Goal: Task Accomplishment & Management: Use online tool/utility

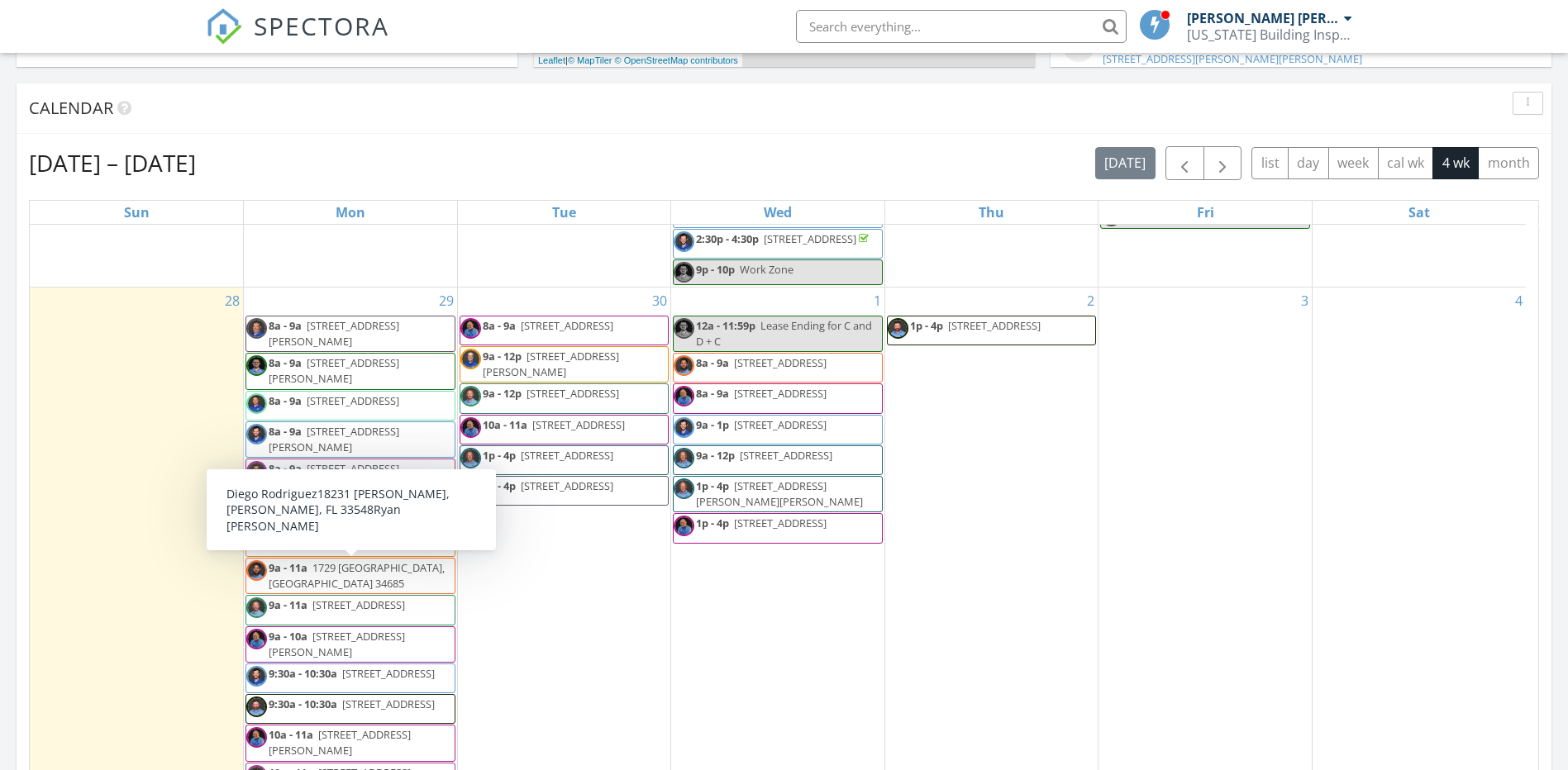
scroll to position [771, 0]
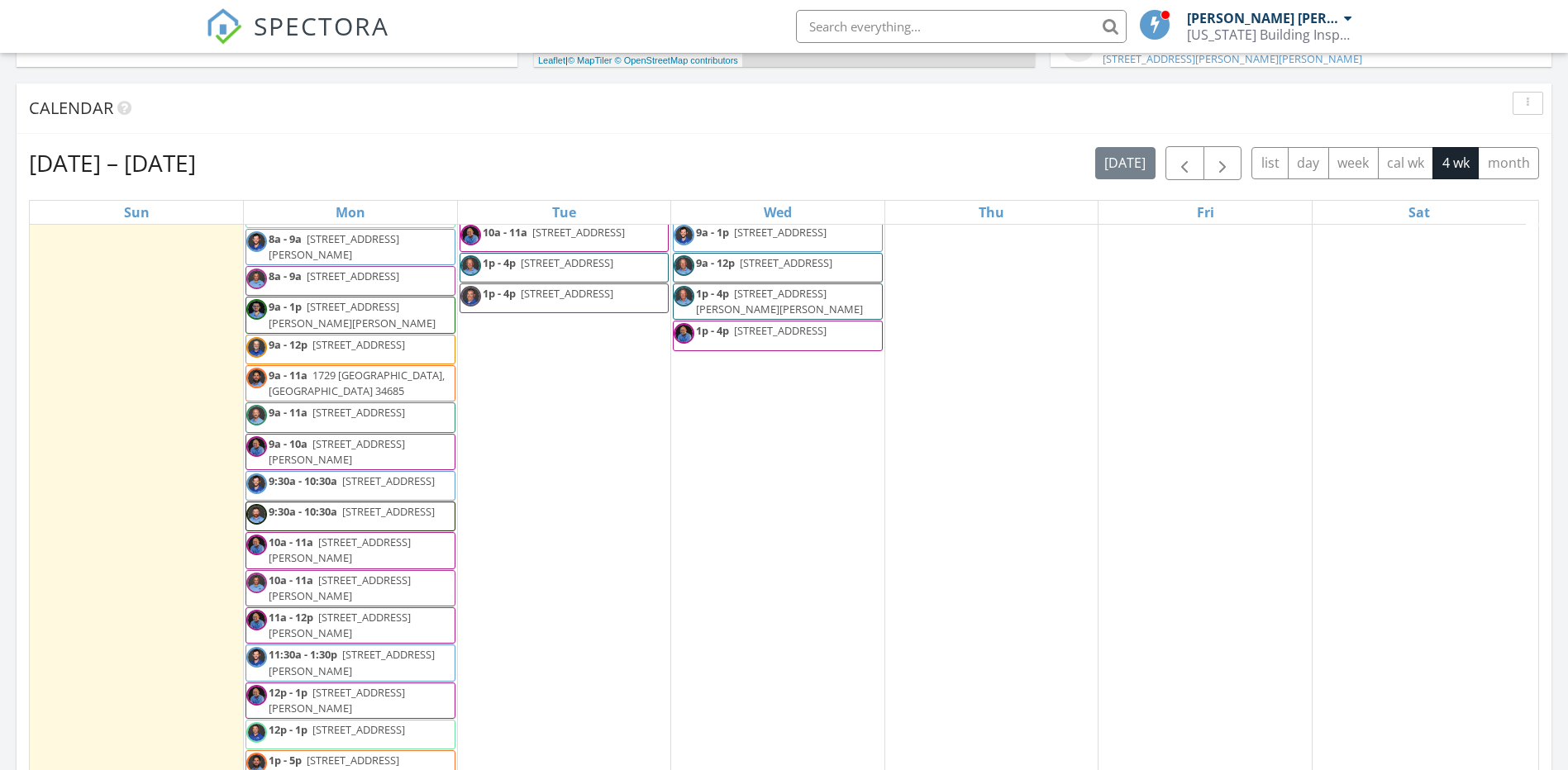
click at [324, 420] on span "4802 W 51st St Unit 704, Bradenton 34210" at bounding box center [359, 412] width 92 height 14
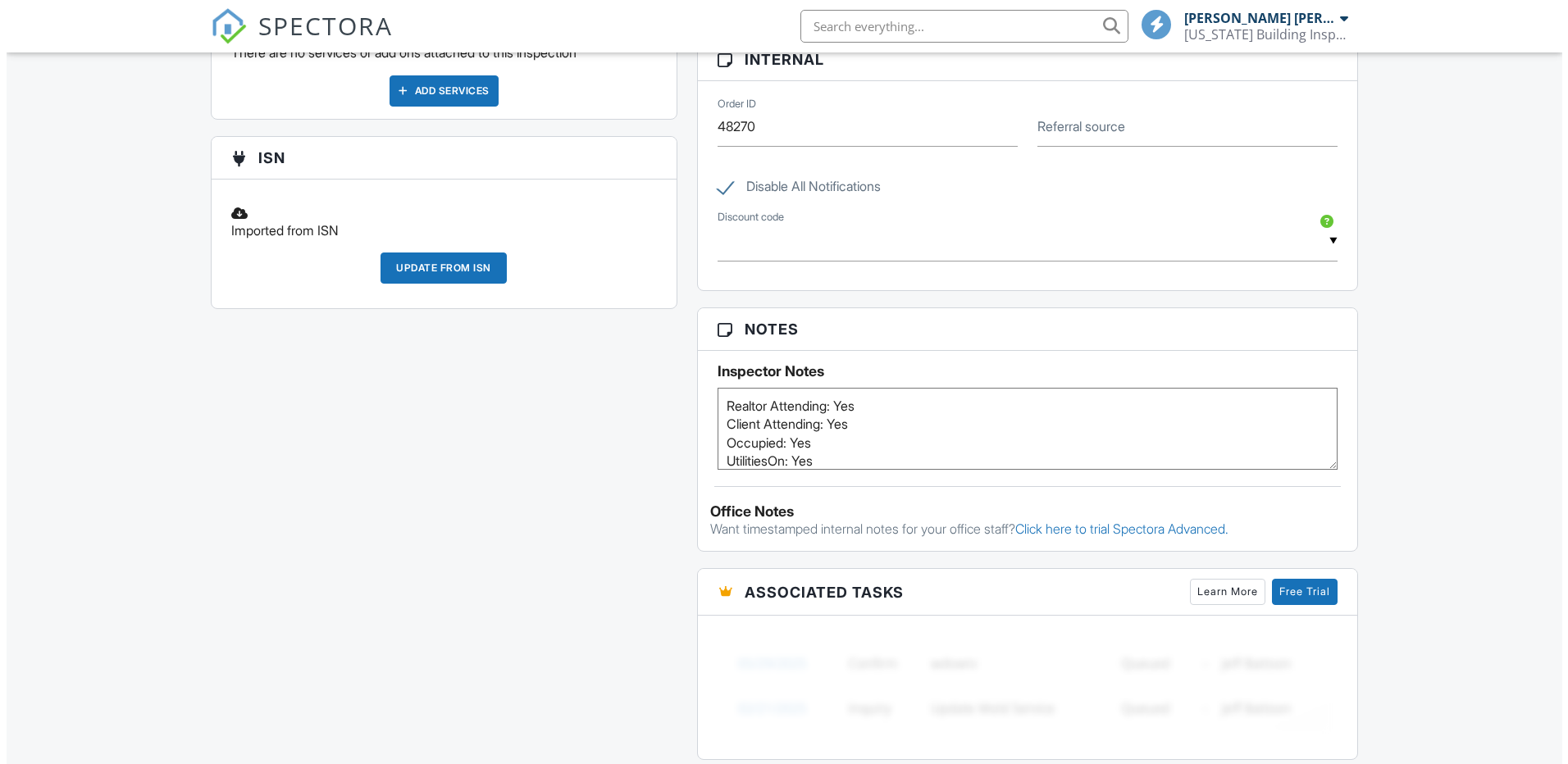
scroll to position [191, 0]
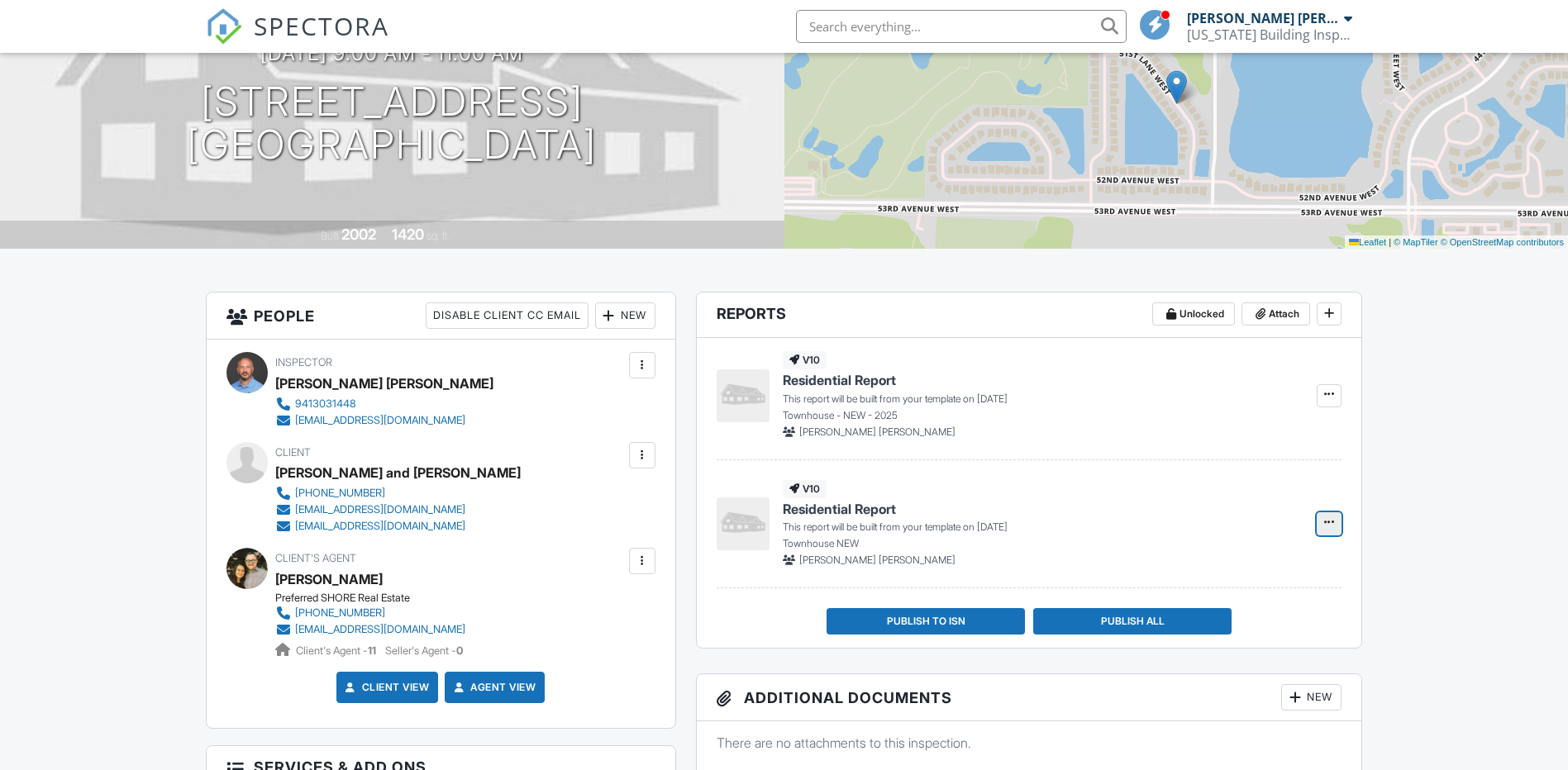
click at [1329, 522] on icon at bounding box center [1329, 522] width 10 height 12
click at [1208, 603] on input "Delete Report" at bounding box center [1246, 606] width 169 height 37
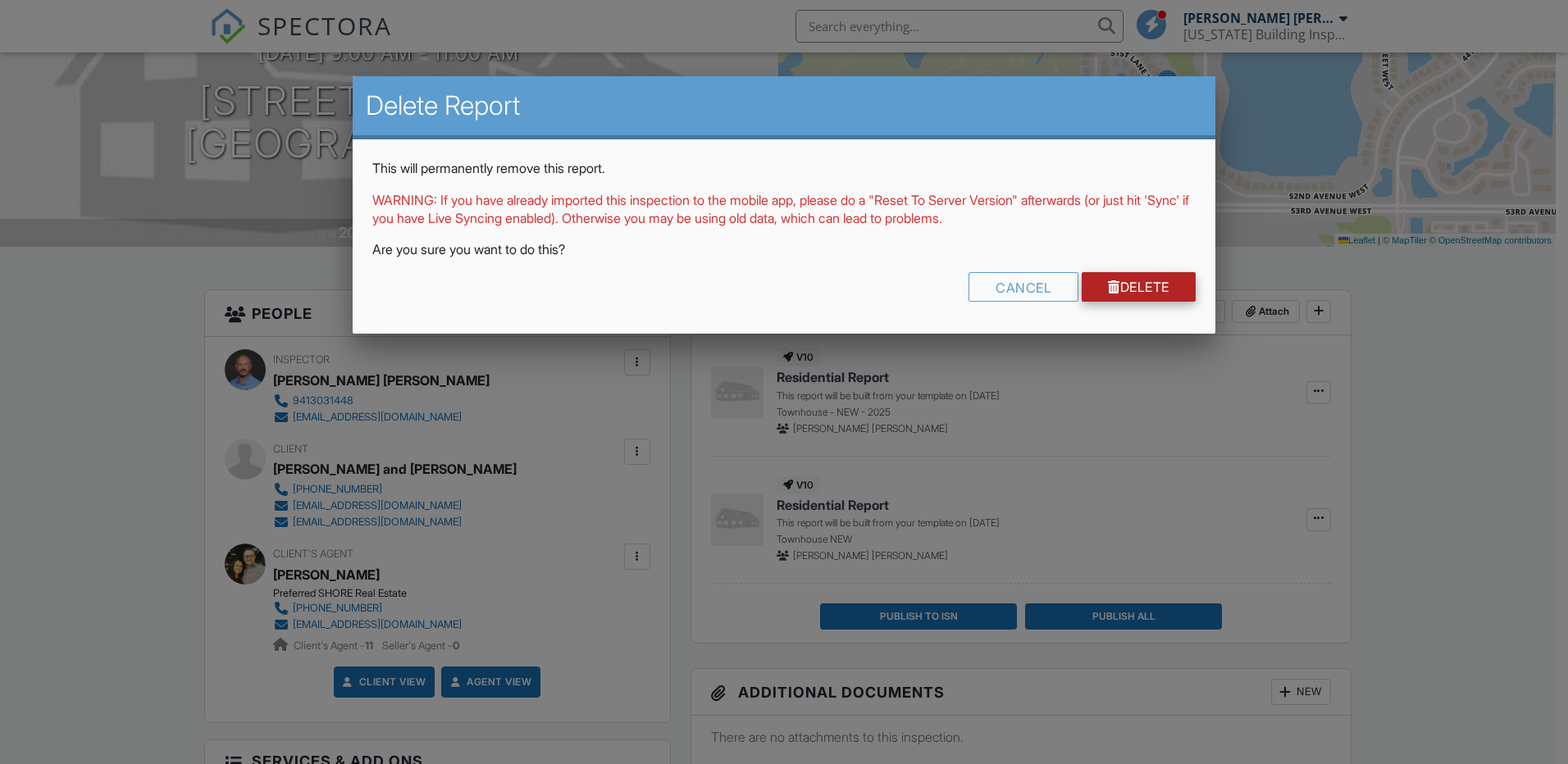
click at [1166, 284] on link "Delete" at bounding box center [1138, 287] width 114 height 30
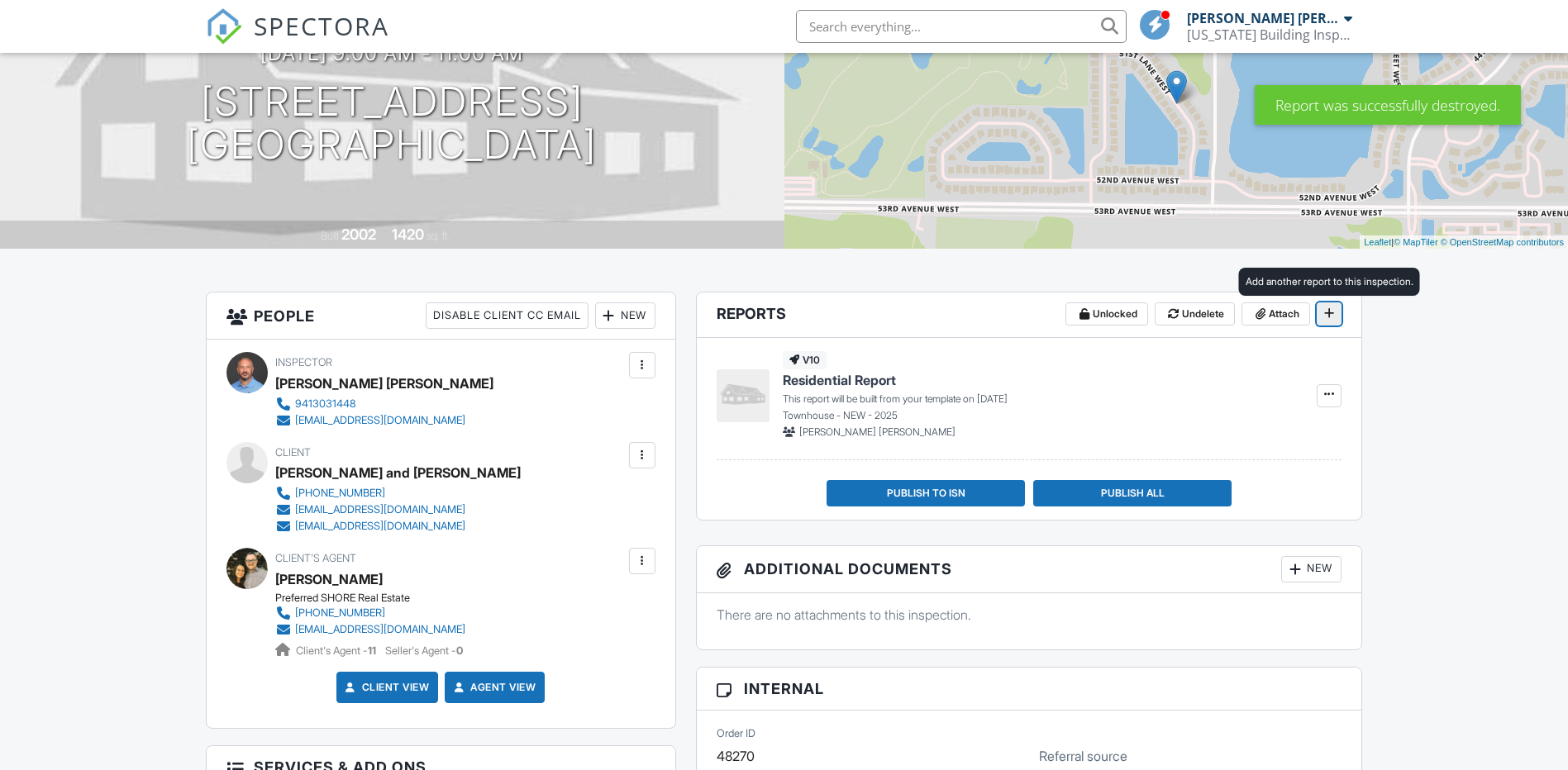
click at [1329, 309] on icon at bounding box center [1329, 313] width 10 height 12
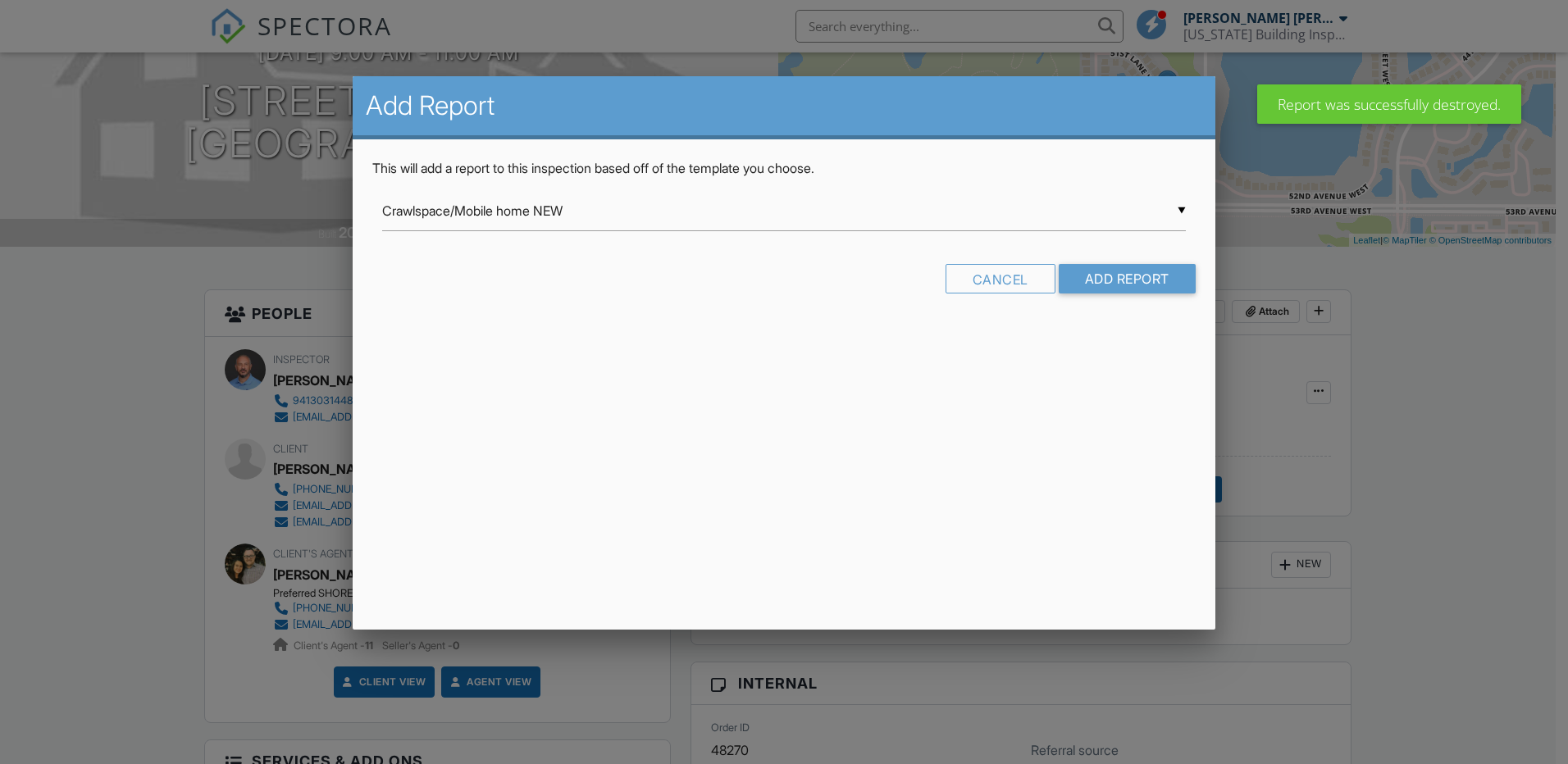
click at [648, 211] on div "▼ Crawlspace/Mobile home NEW Crawlspace/Mobile home NEW Crawlspace/Mobile Home …" at bounding box center [784, 211] width 804 height 40
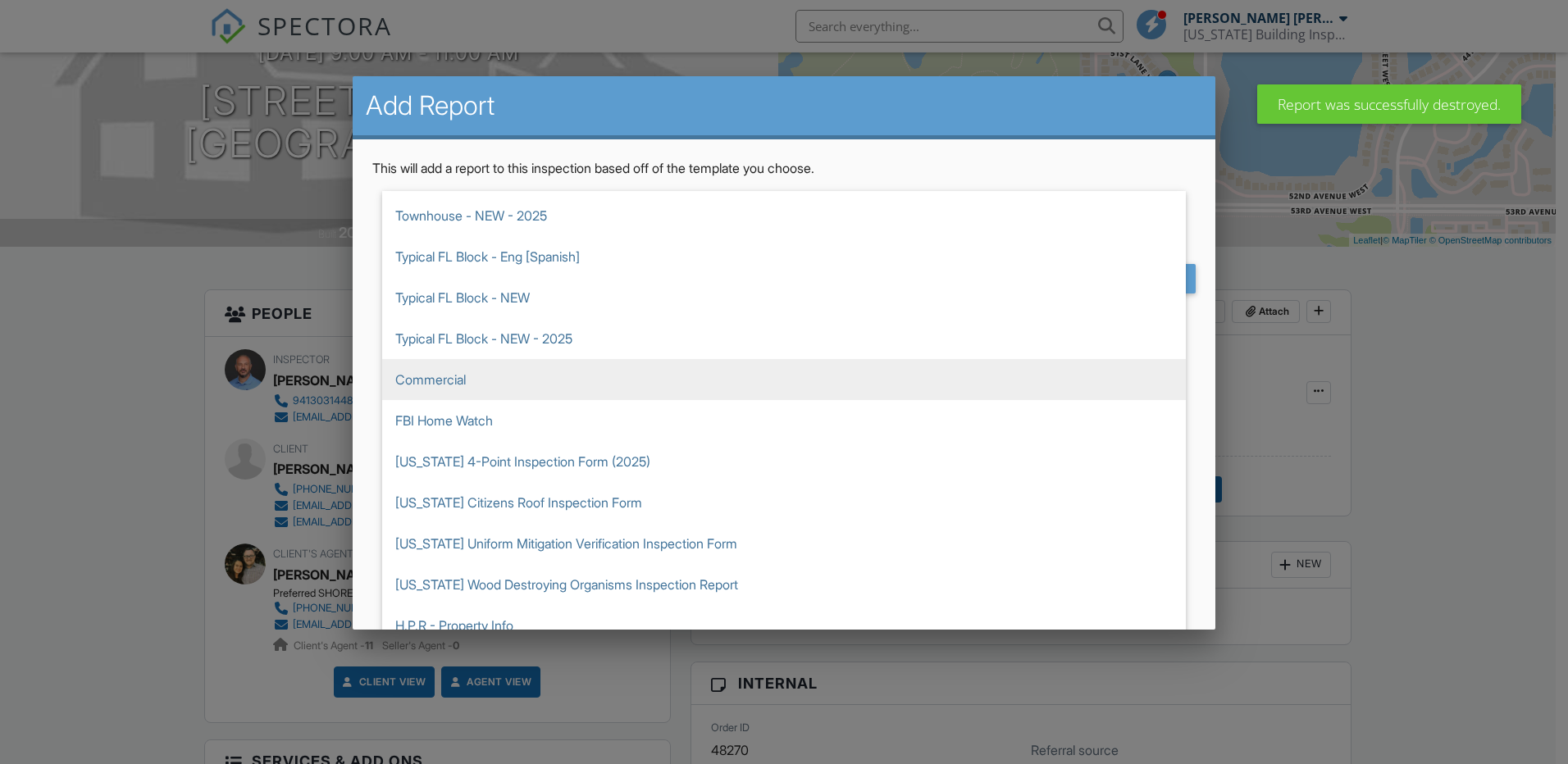
scroll to position [574, 0]
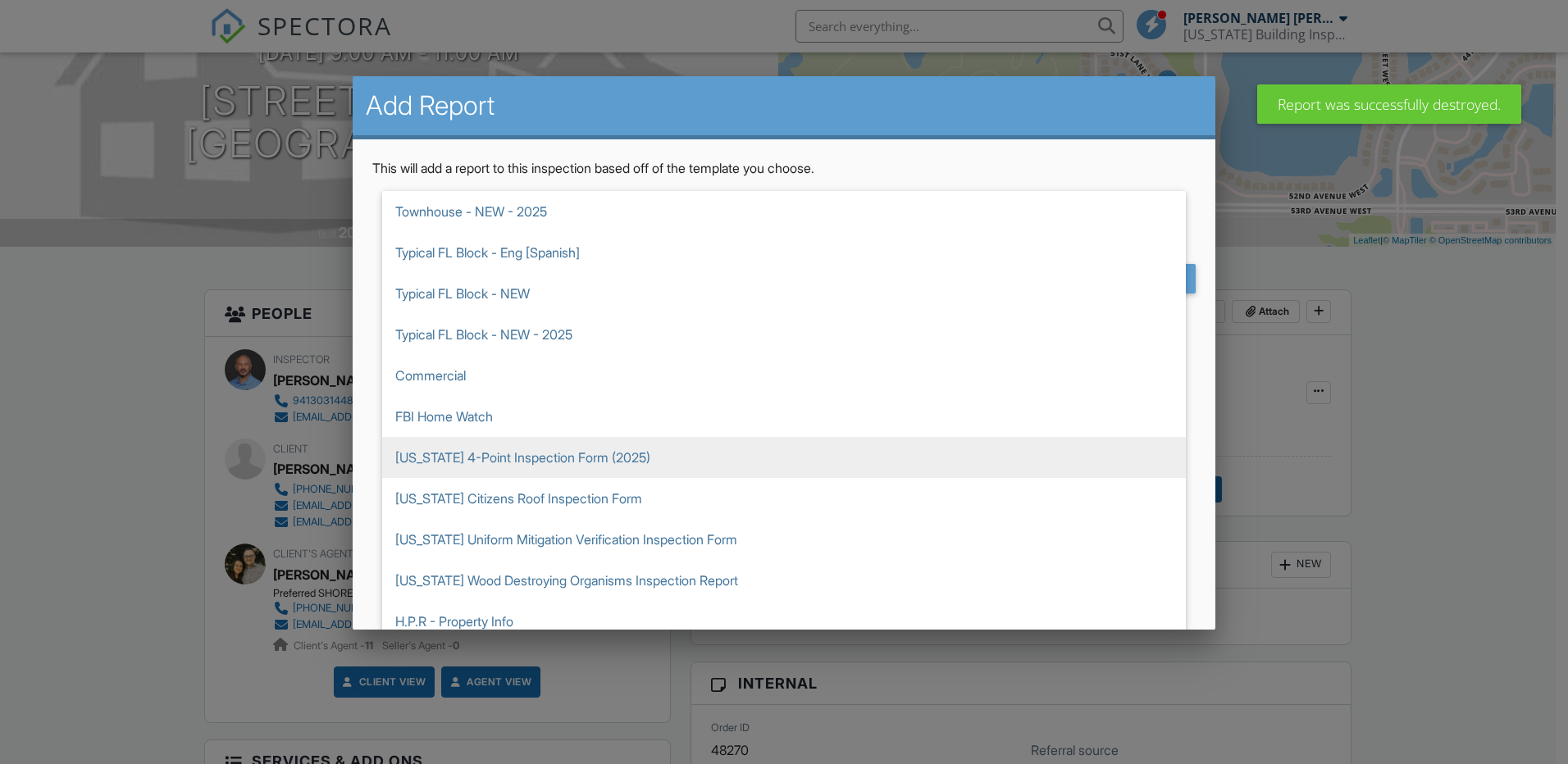
click at [492, 456] on span "Florida 4-Point Inspection Form (2025)" at bounding box center [784, 457] width 804 height 41
type input "Florida 4-Point Inspection Form (2025)"
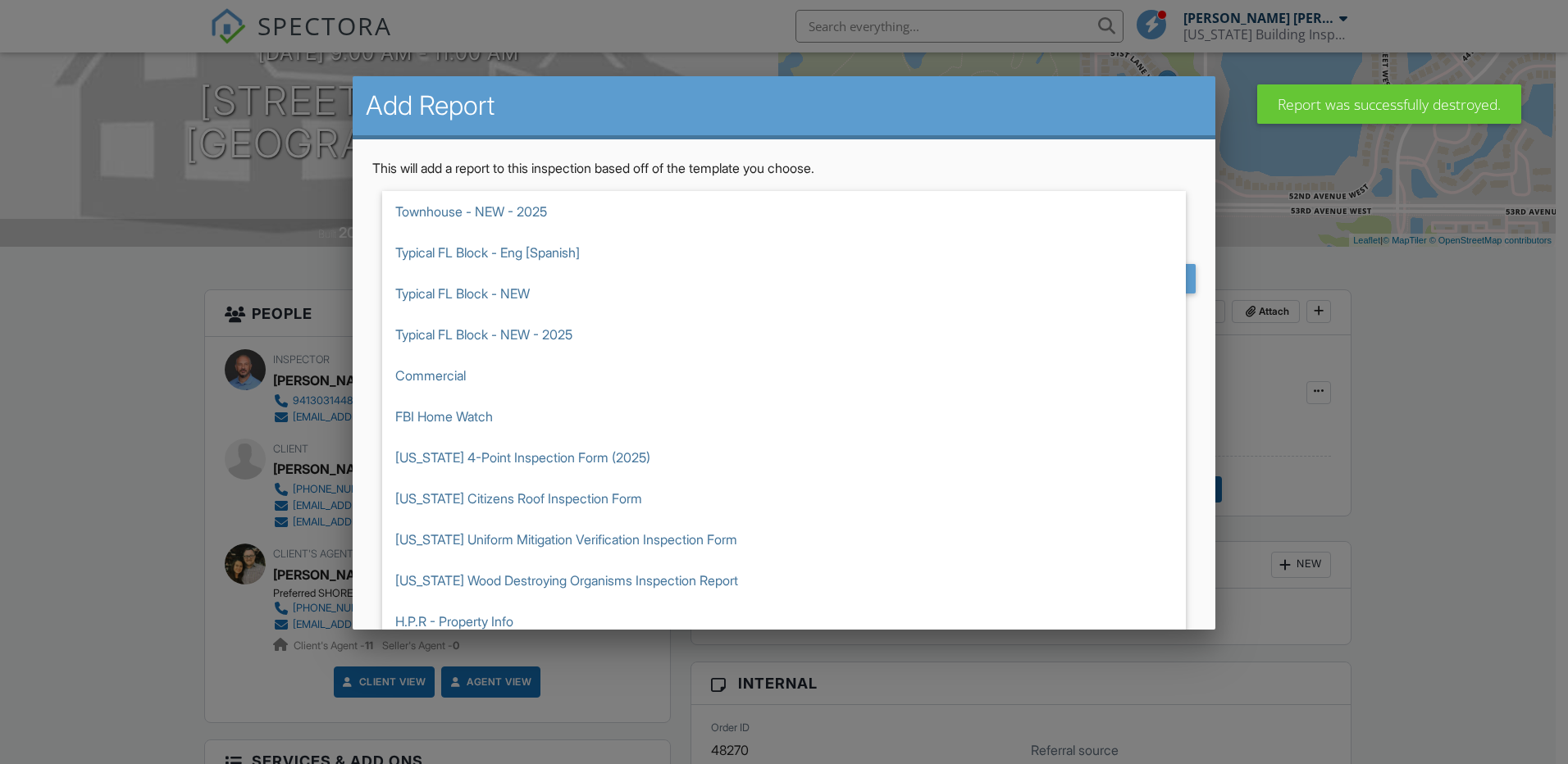
scroll to position [738, 0]
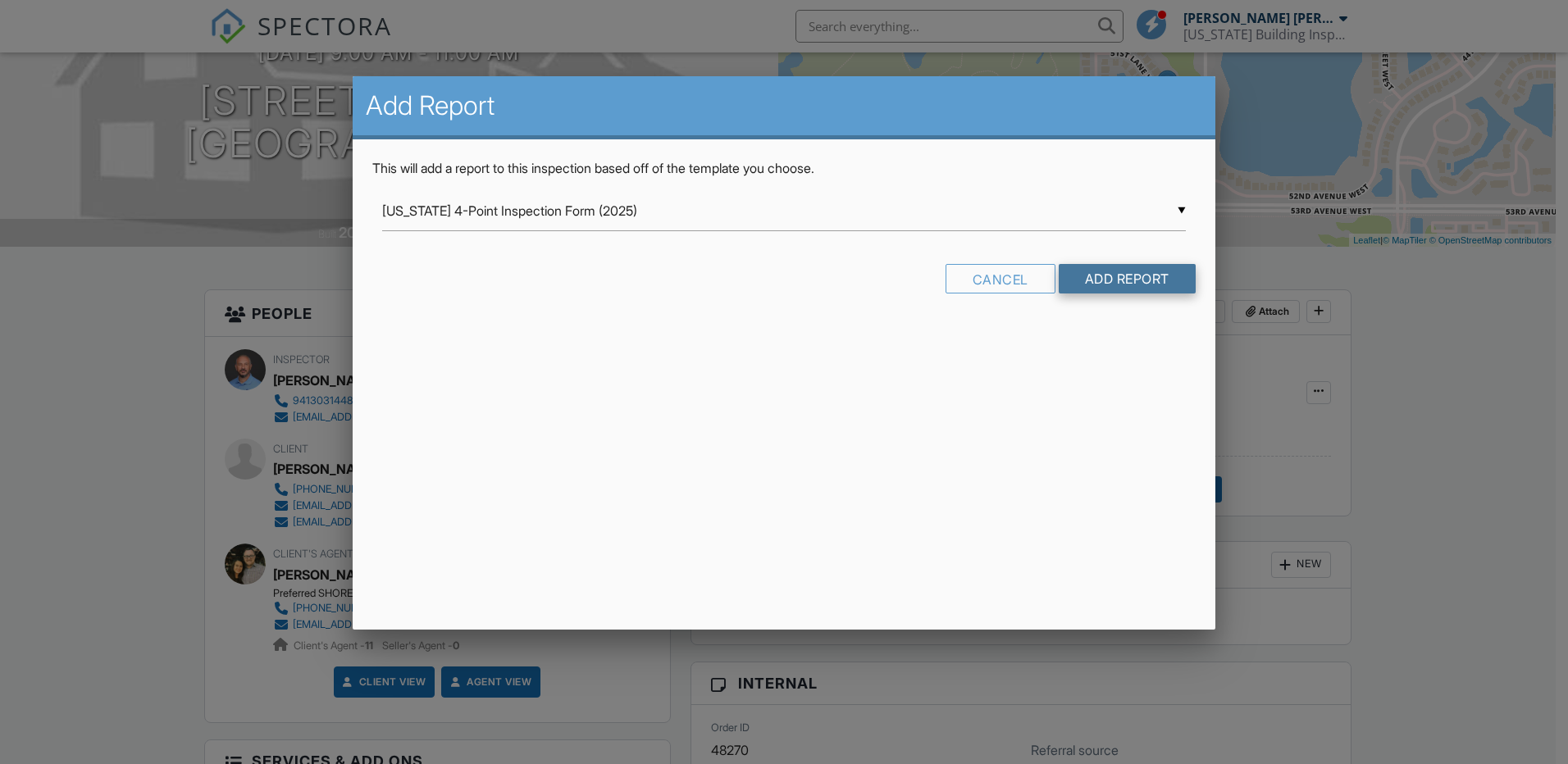
click at [1136, 273] on input "Add Report" at bounding box center [1128, 278] width 137 height 30
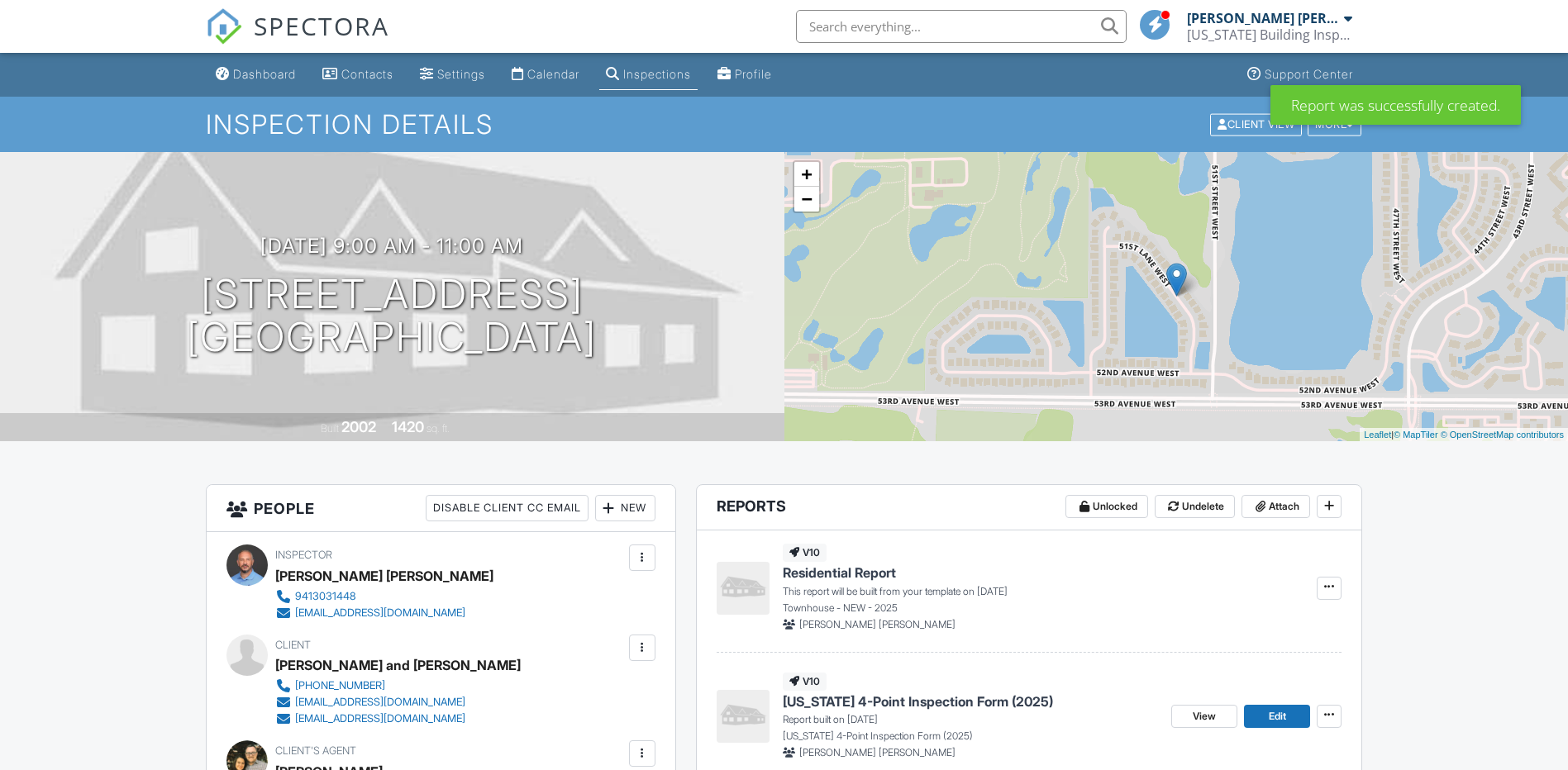
drag, startPoint x: 281, startPoint y: 71, endPoint x: 324, endPoint y: 77, distance: 43.4
click at [281, 71] on div "Dashboard" at bounding box center [264, 74] width 62 height 14
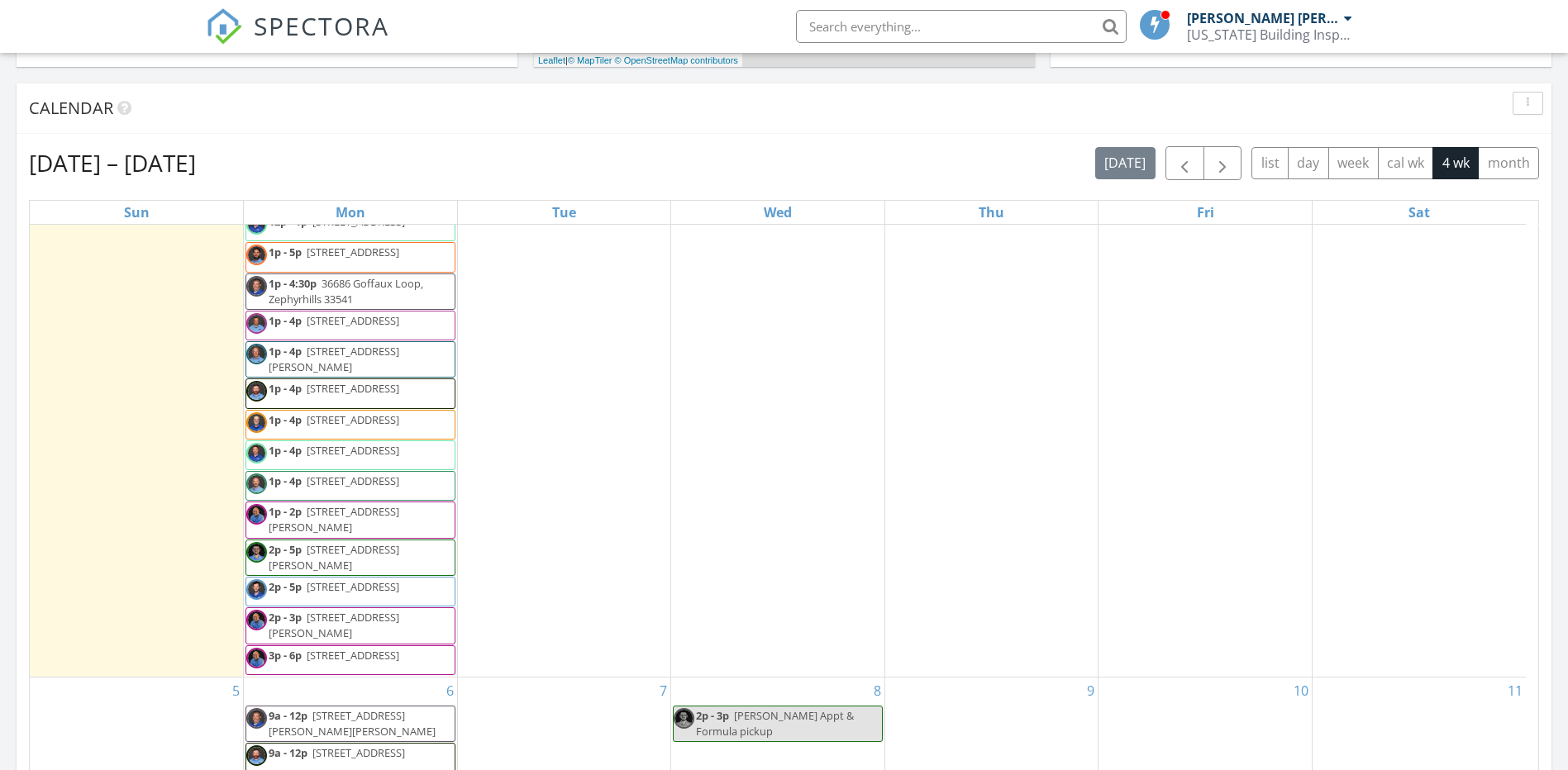
scroll to position [1470, 0]
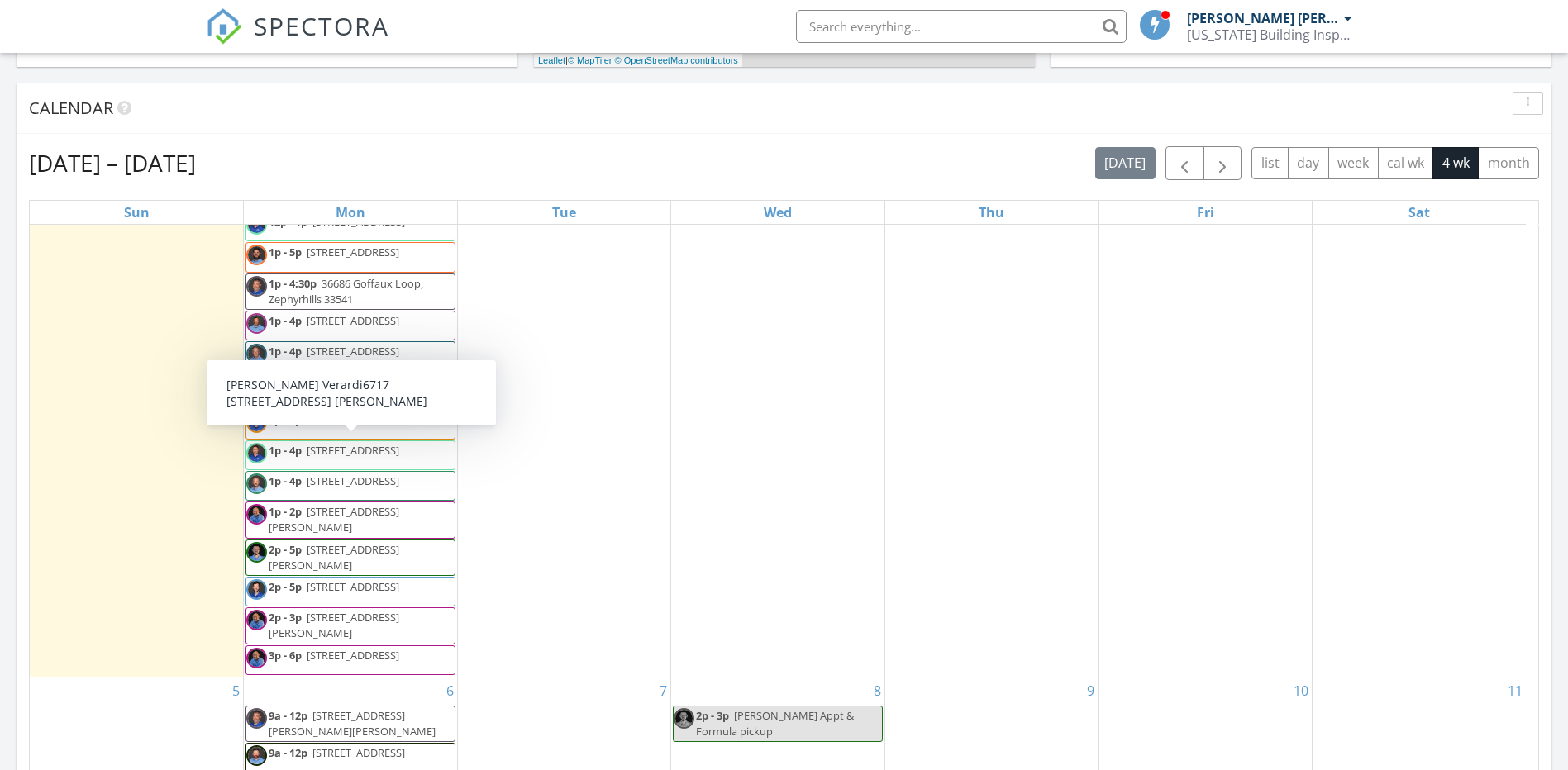
click at [316, 474] on span "1p - 4p 6717 Roxbury Dr, Sarasota 34231" at bounding box center [324, 485] width 155 height 24
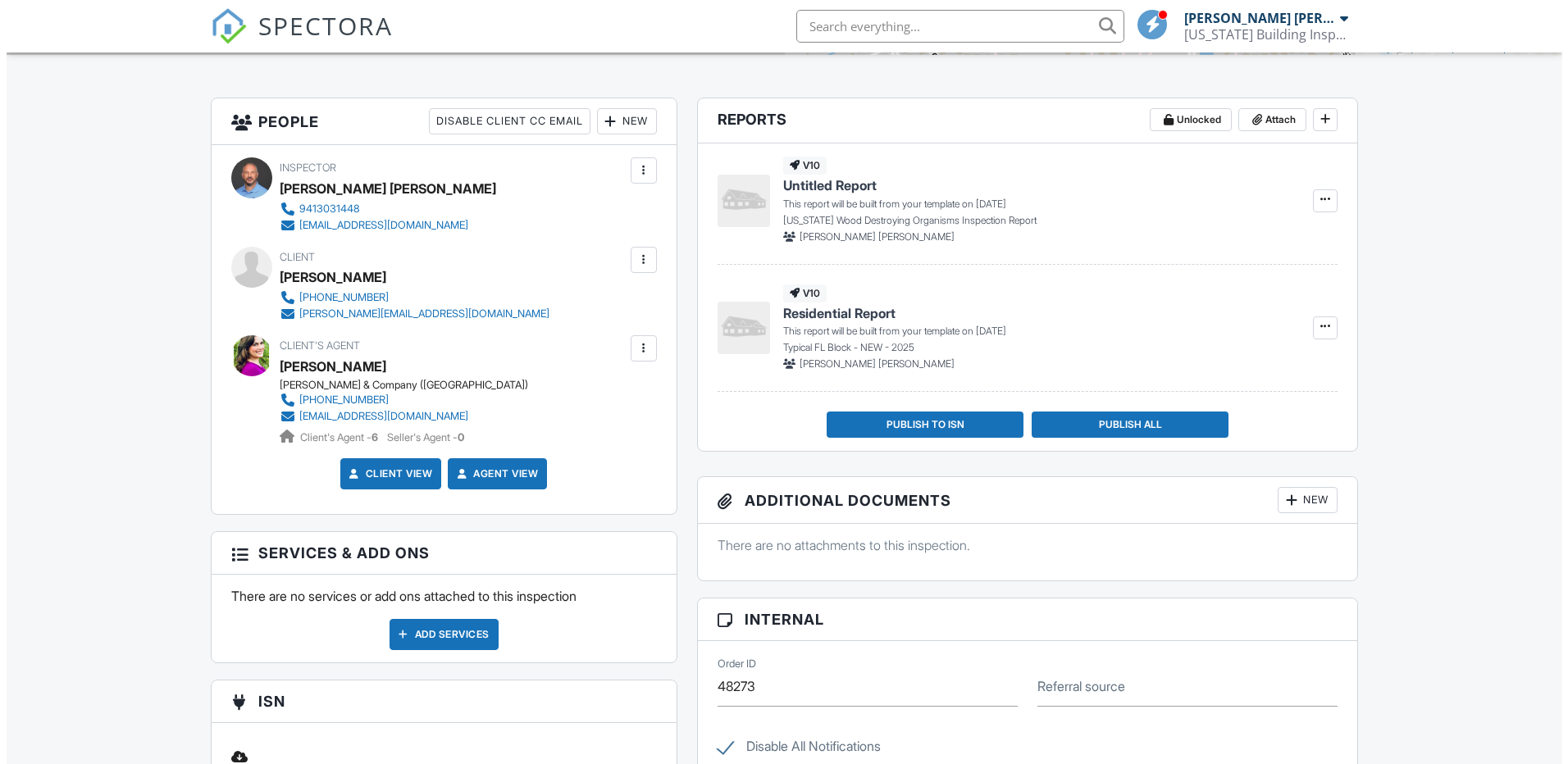
scroll to position [191, 0]
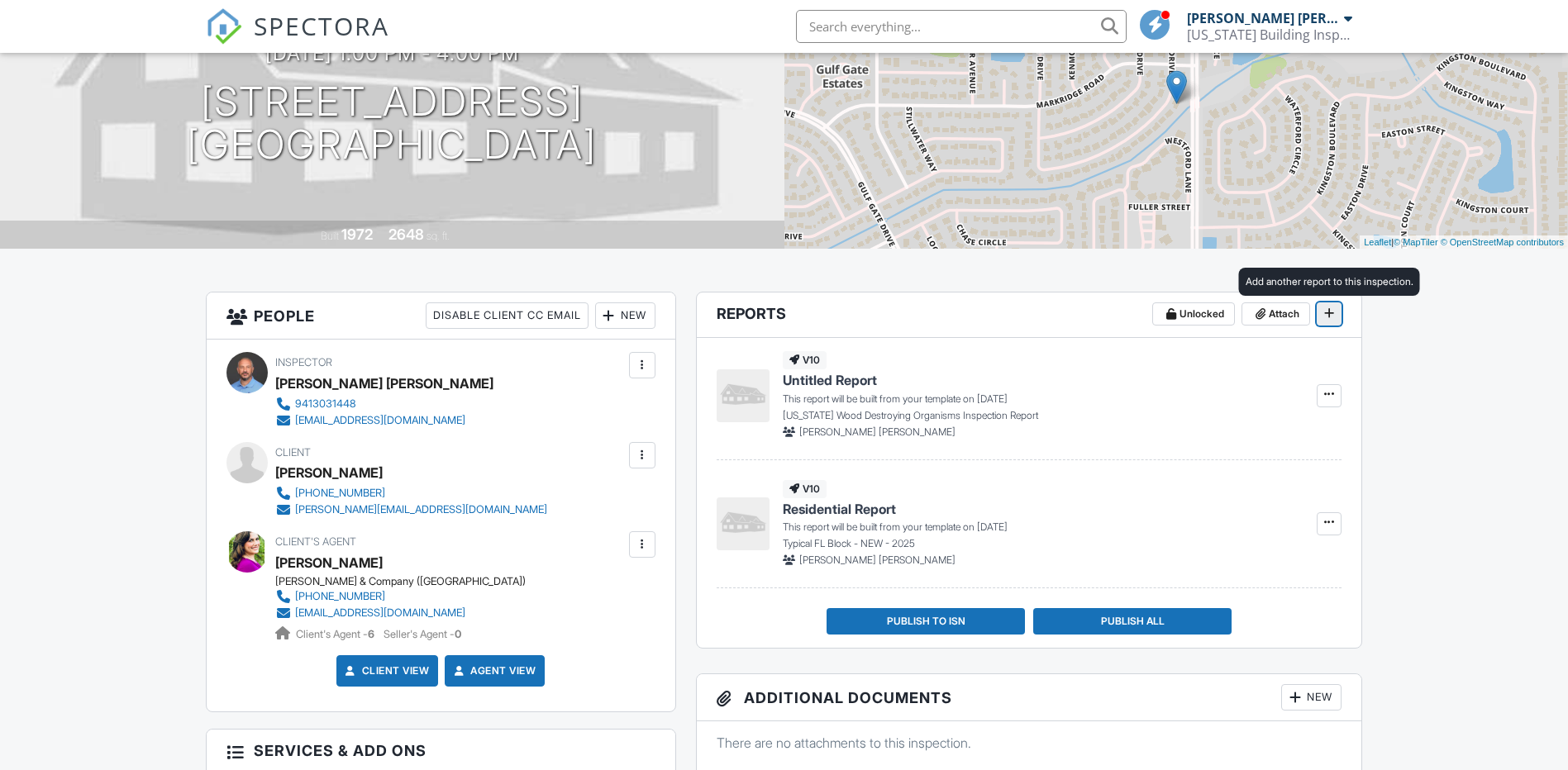
click at [1326, 316] on icon at bounding box center [1329, 313] width 10 height 12
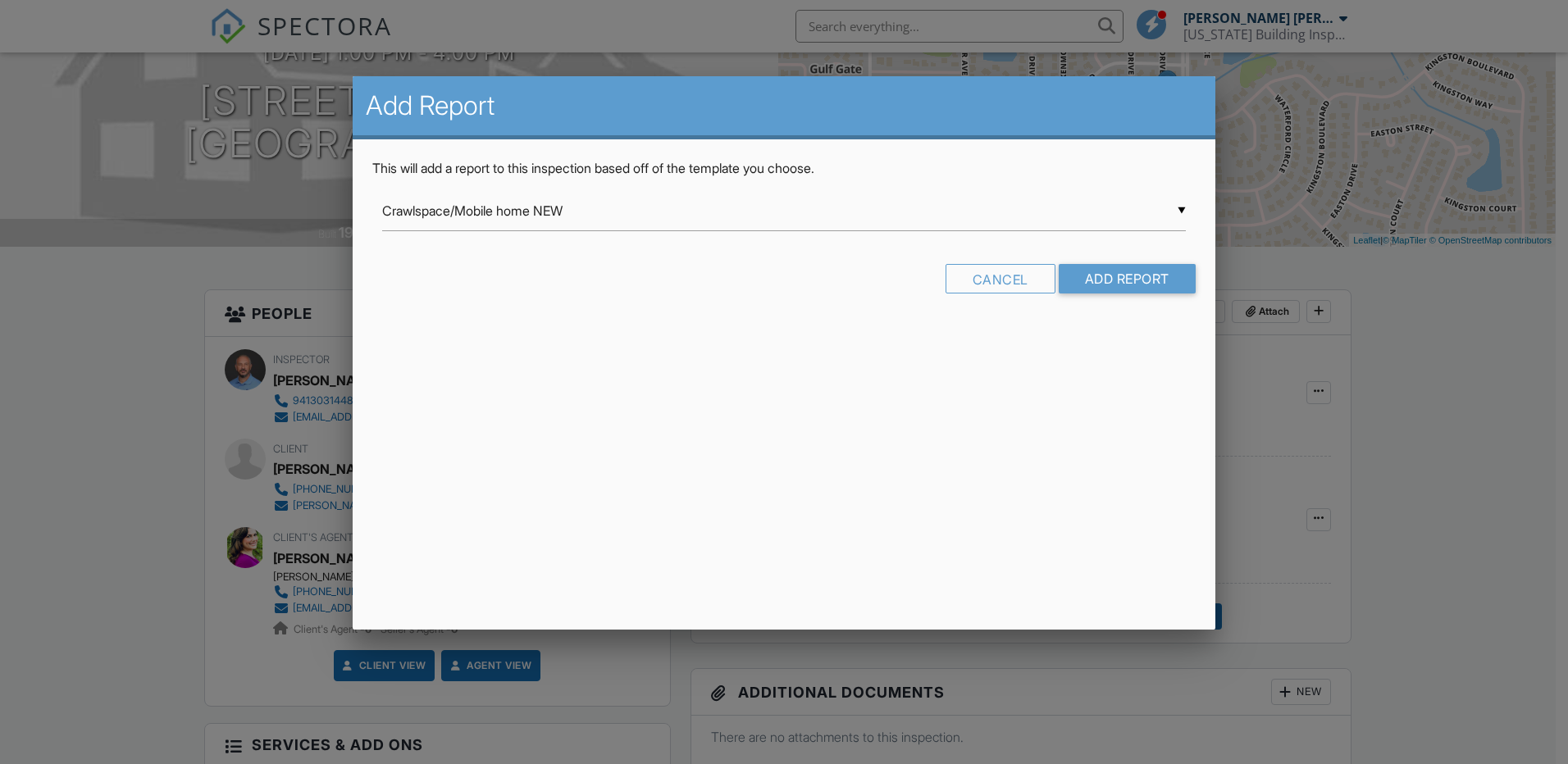
click at [608, 200] on div "▼ Crawlspace/Mobile home NEW Crawlspace/Mobile home NEW Crawlspace/Mobile Home …" at bounding box center [784, 211] width 804 height 40
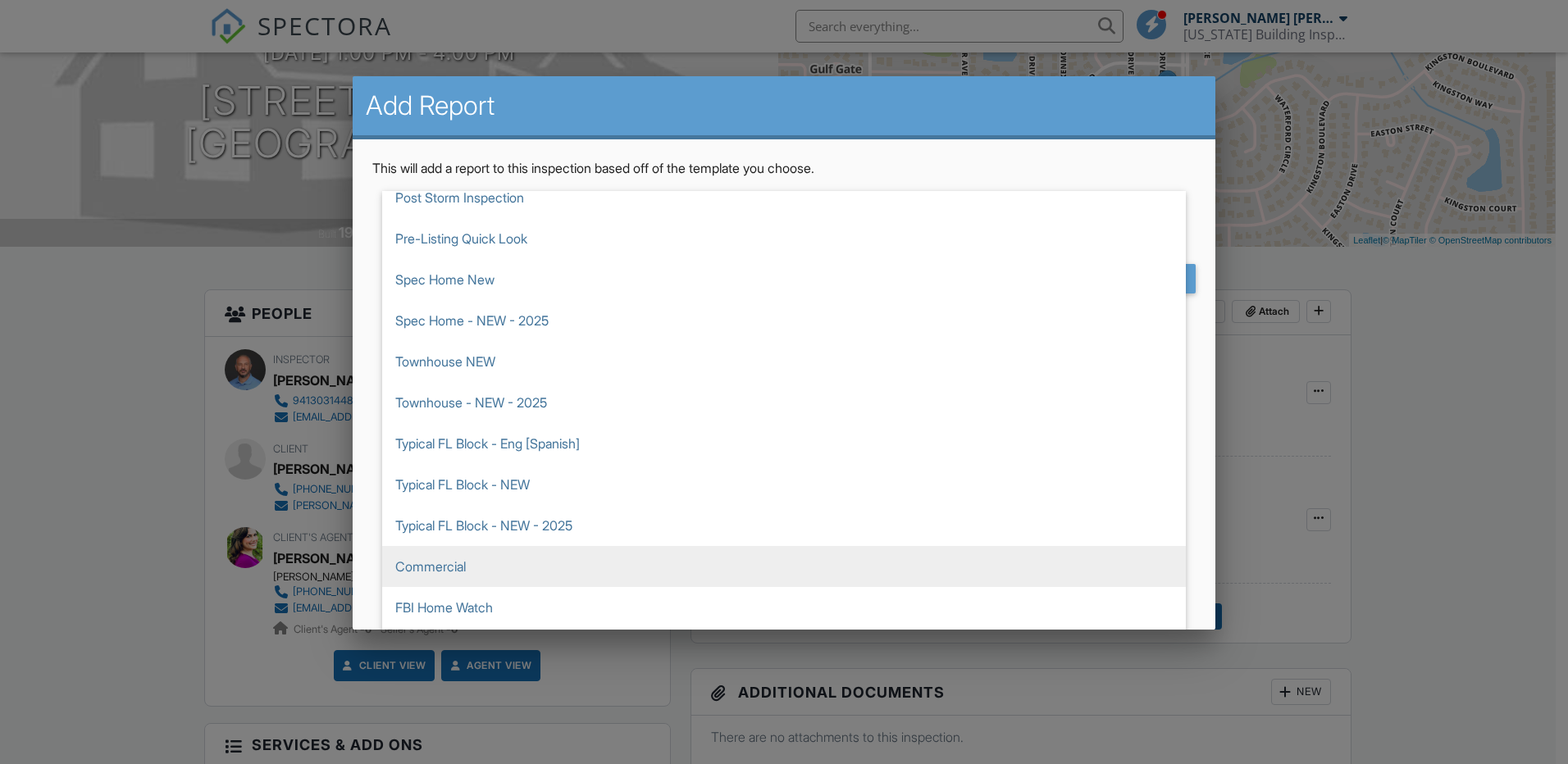
scroll to position [574, 0]
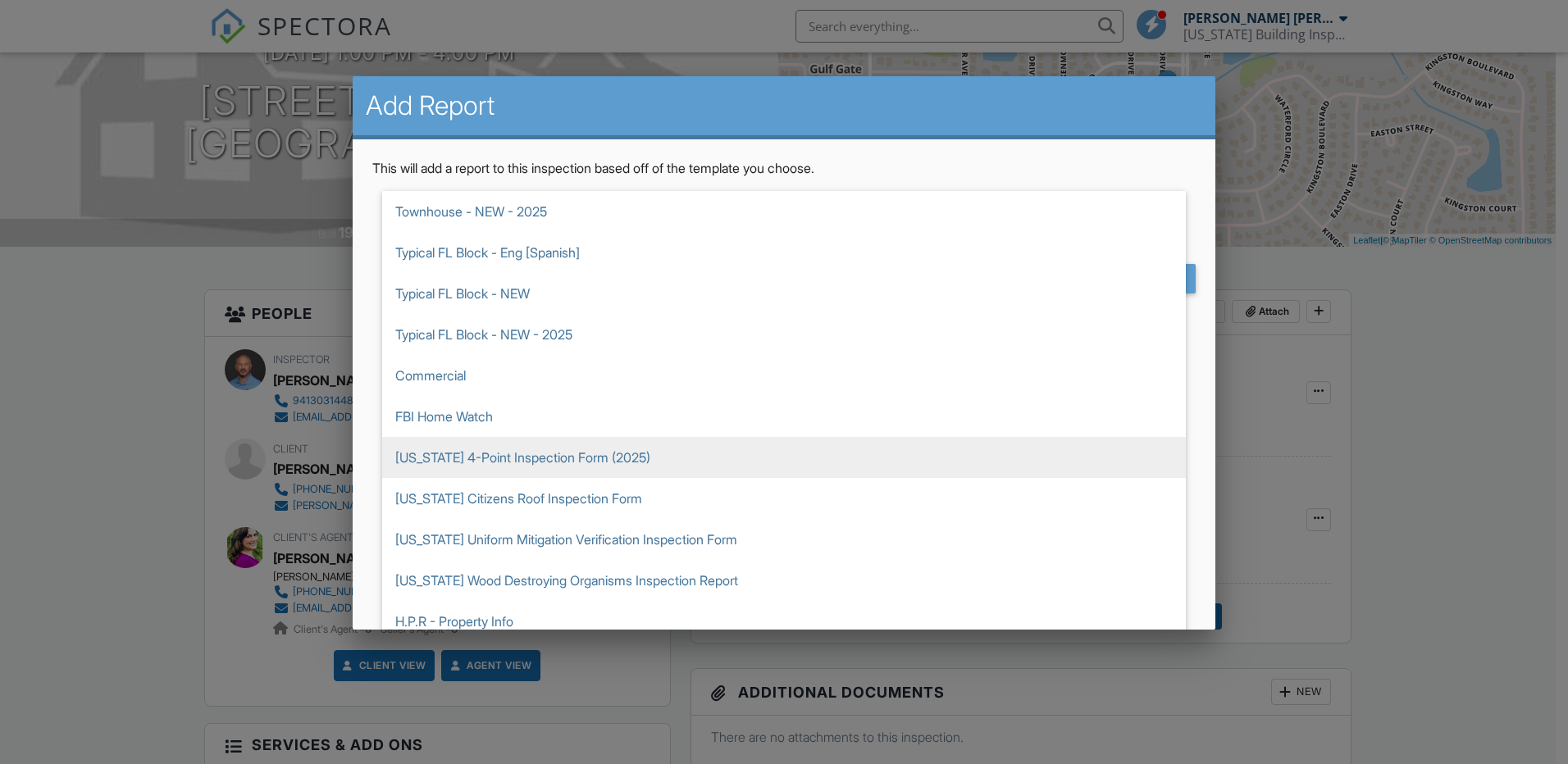
click at [510, 464] on span "Florida 4-Point Inspection Form (2025)" at bounding box center [784, 457] width 804 height 41
type input "Florida 4-Point Inspection Form (2025)"
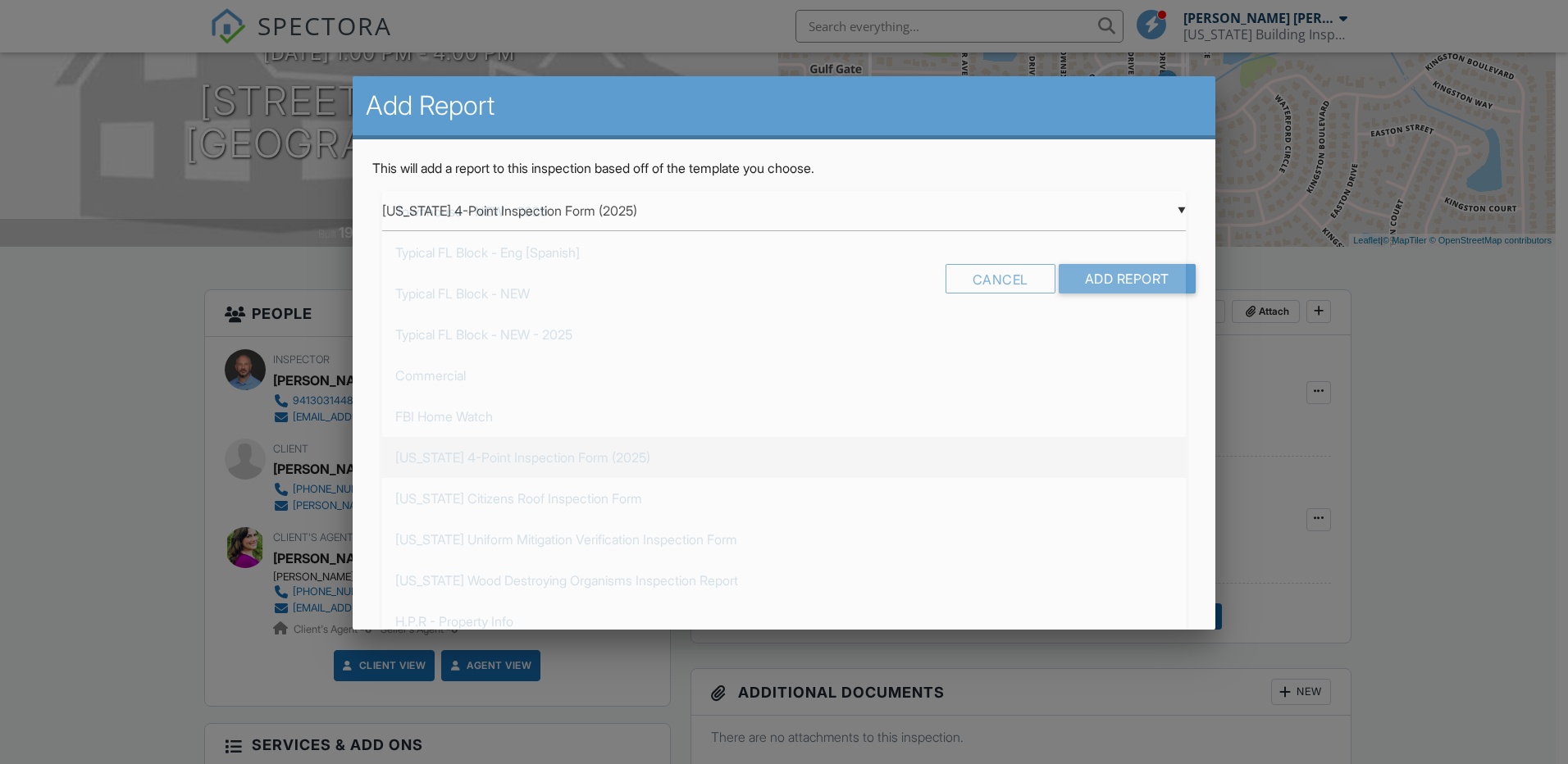
scroll to position [738, 0]
click at [1127, 280] on input "Add Report" at bounding box center [1128, 278] width 137 height 30
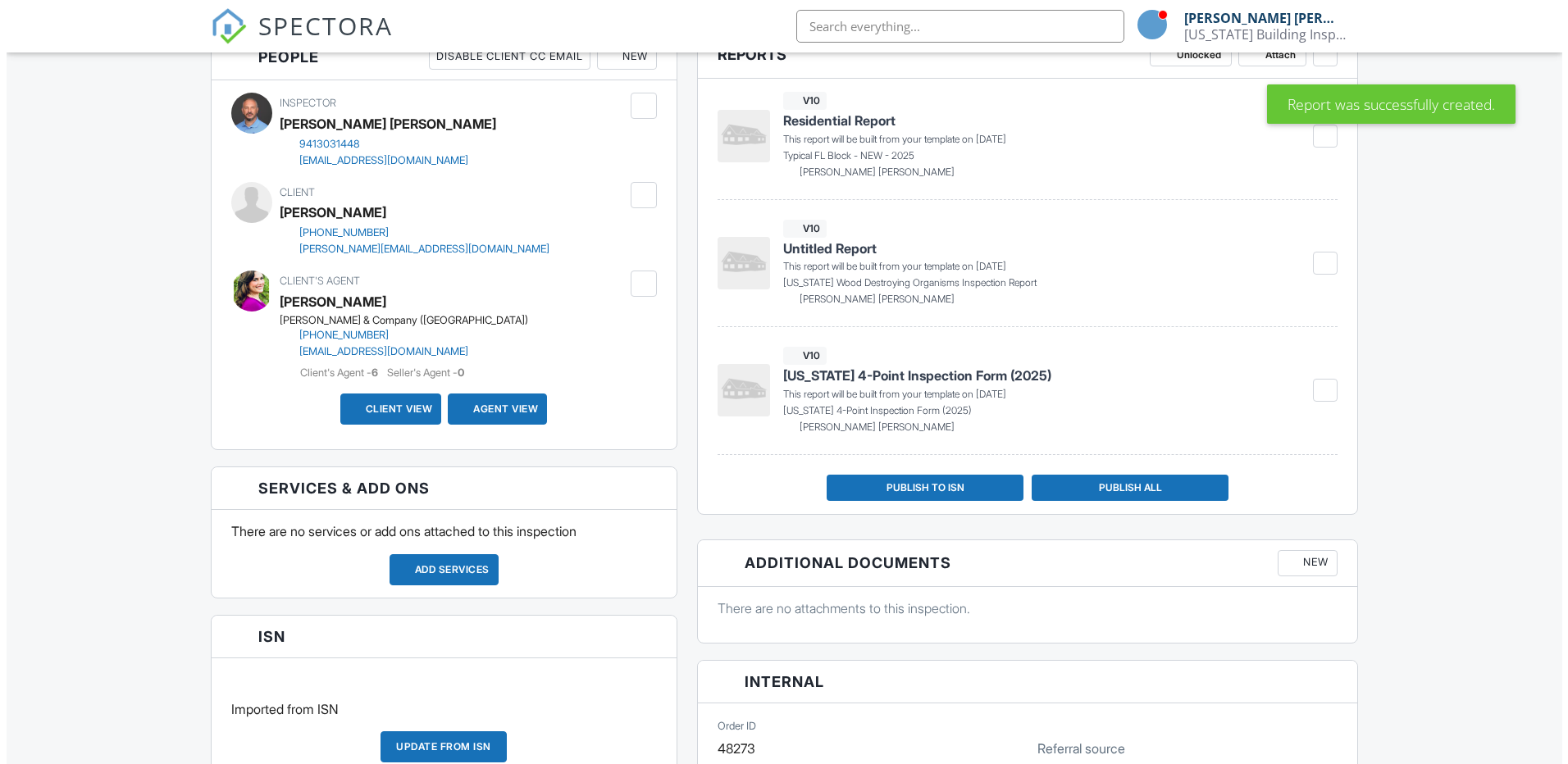
scroll to position [191, 0]
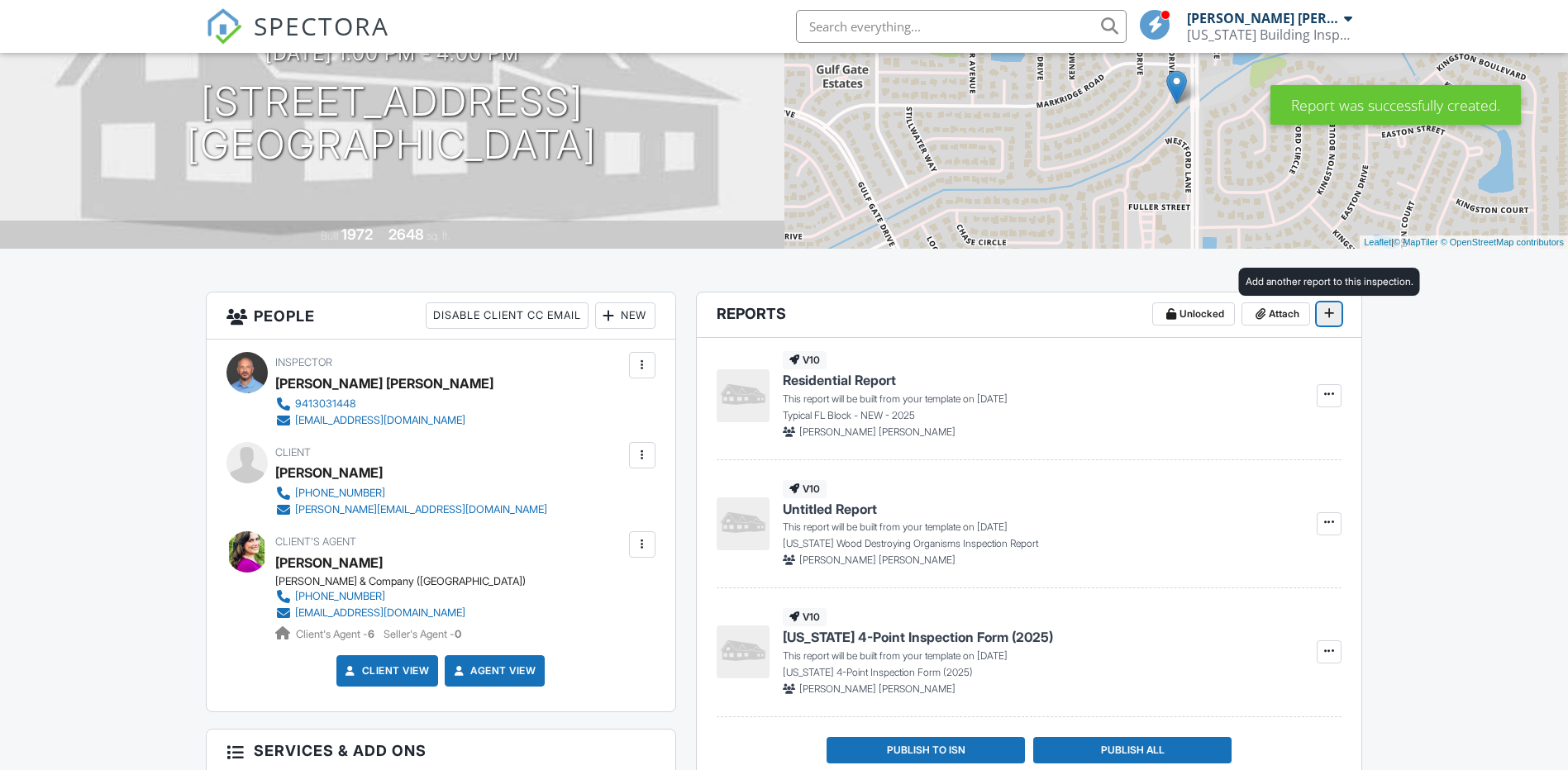
click at [1318, 314] on button at bounding box center [1329, 315] width 24 height 23
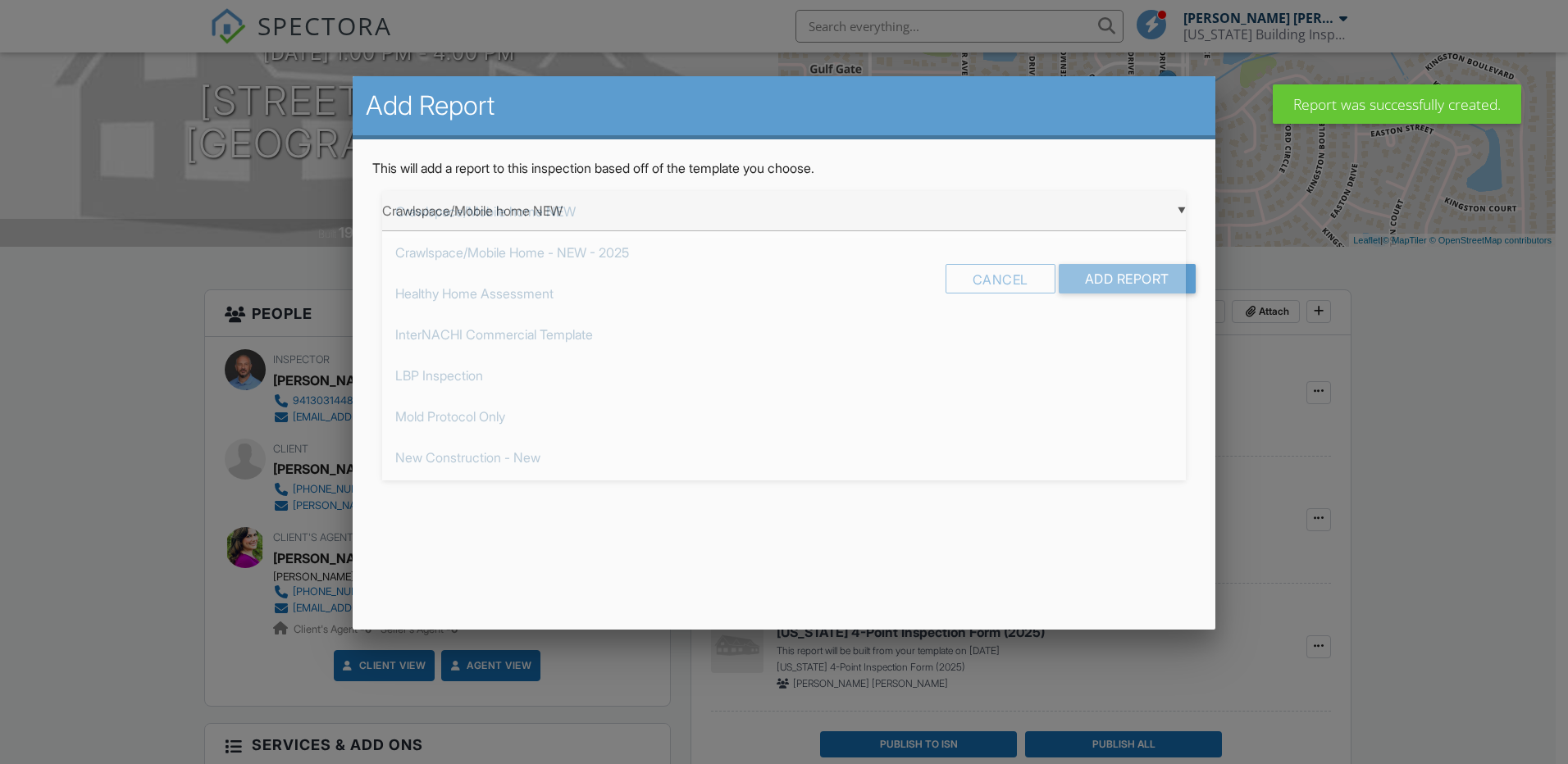
click at [557, 221] on div "▼ Crawlspace/Mobile home NEW Crawlspace/Mobile home NEW Crawlspace/Mobile Home …" at bounding box center [784, 211] width 804 height 40
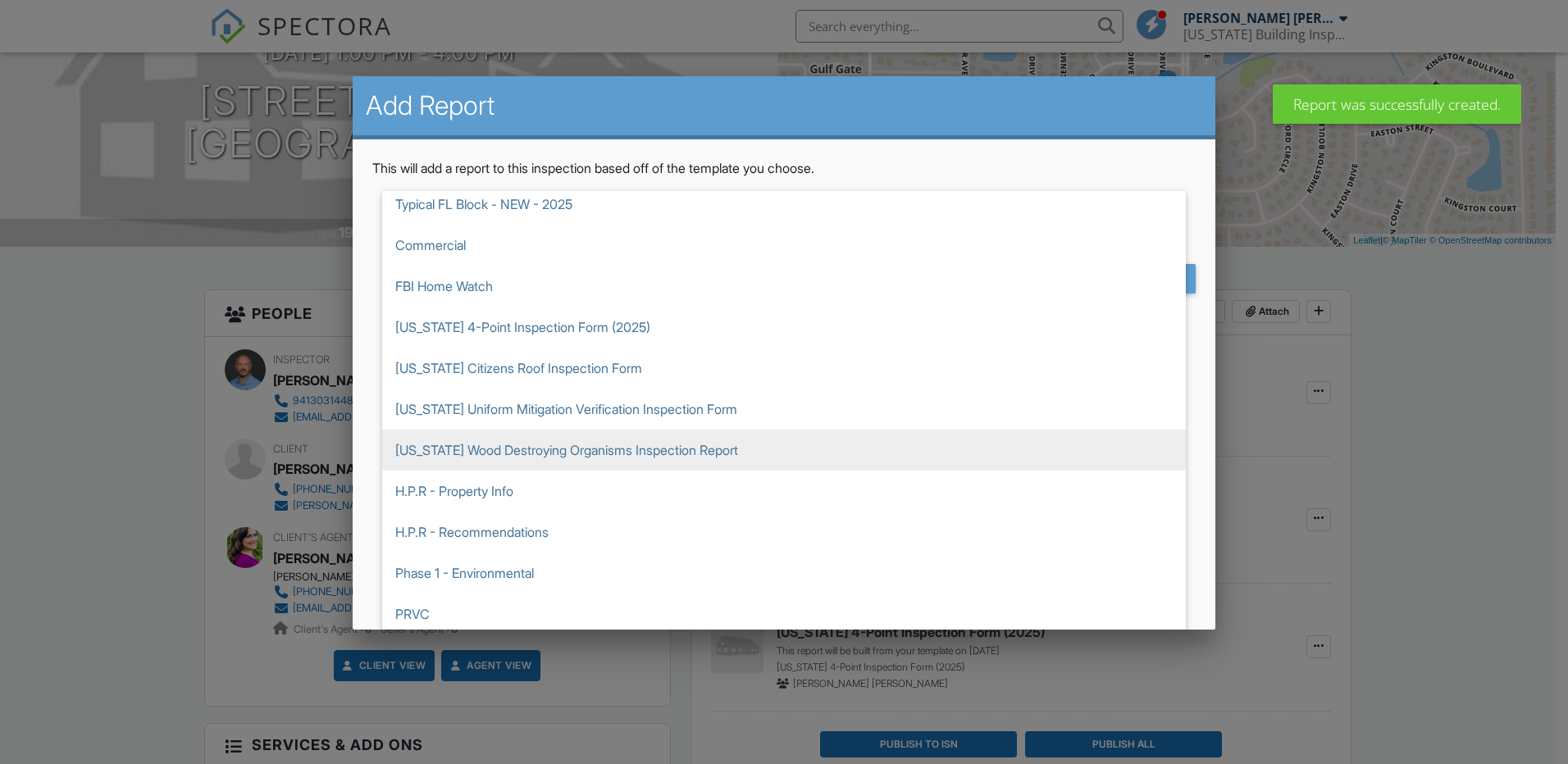
scroll to position [738, 0]
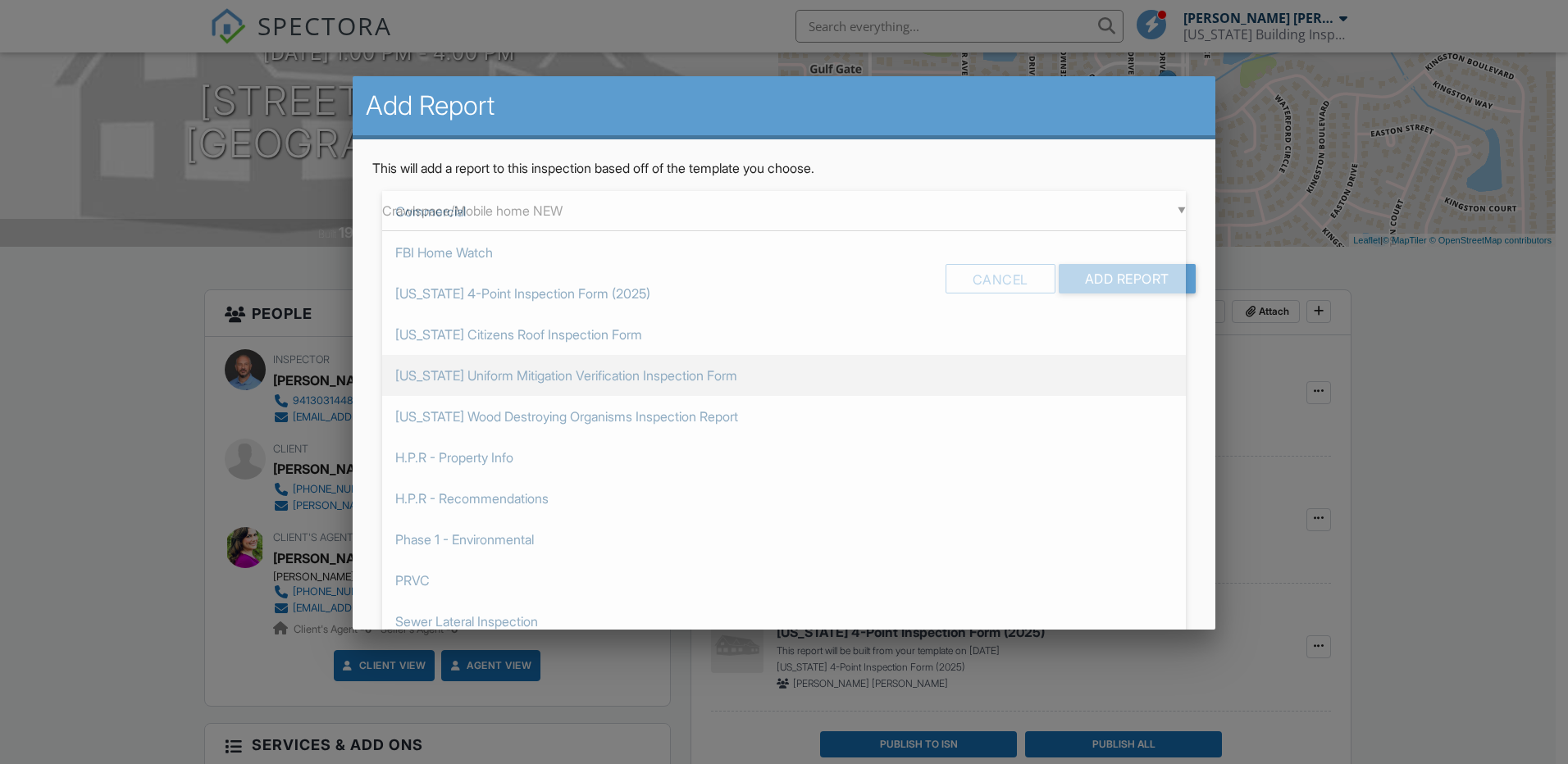
click at [523, 386] on span "Florida Uniform Mitigation Verification Inspection Form" at bounding box center [784, 376] width 804 height 41
type input "Florida Uniform Mitigation Verification Inspection Form"
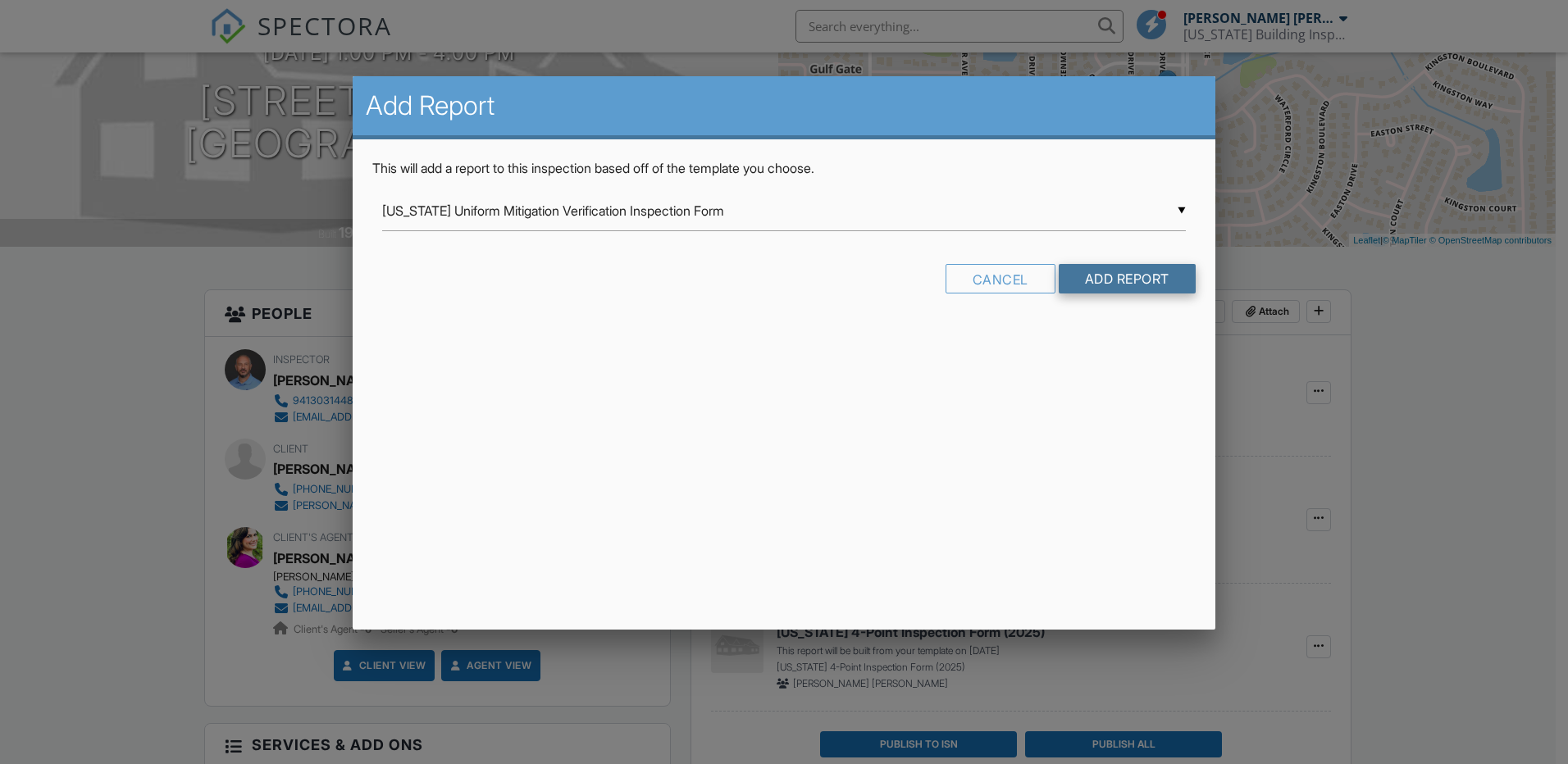
click at [1174, 280] on input "Add Report" at bounding box center [1128, 278] width 137 height 30
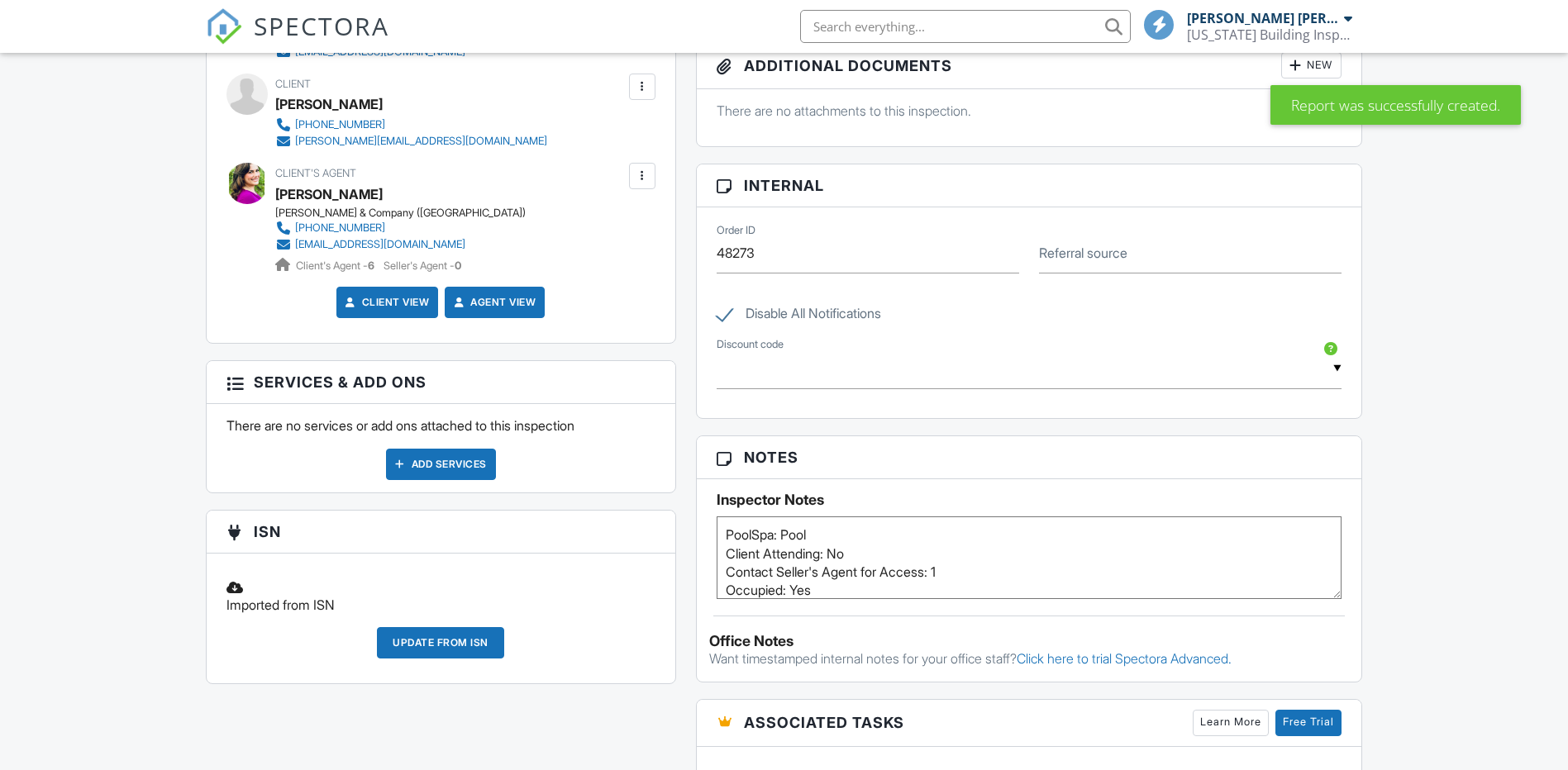
scroll to position [176, 0]
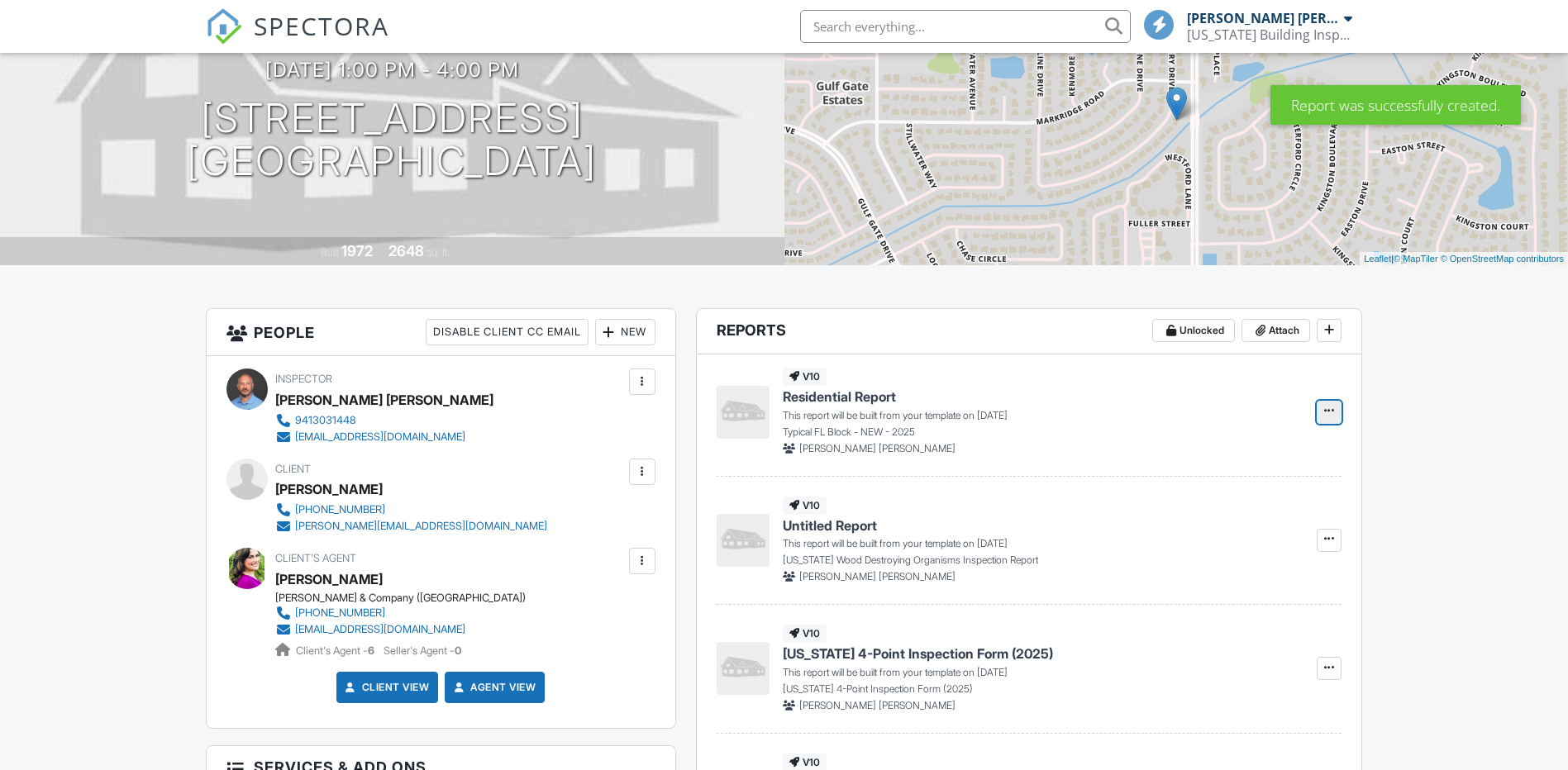
click at [1338, 417] on button at bounding box center [1329, 413] width 24 height 23
click at [1230, 450] on input "Build Now" at bounding box center [1246, 456] width 169 height 37
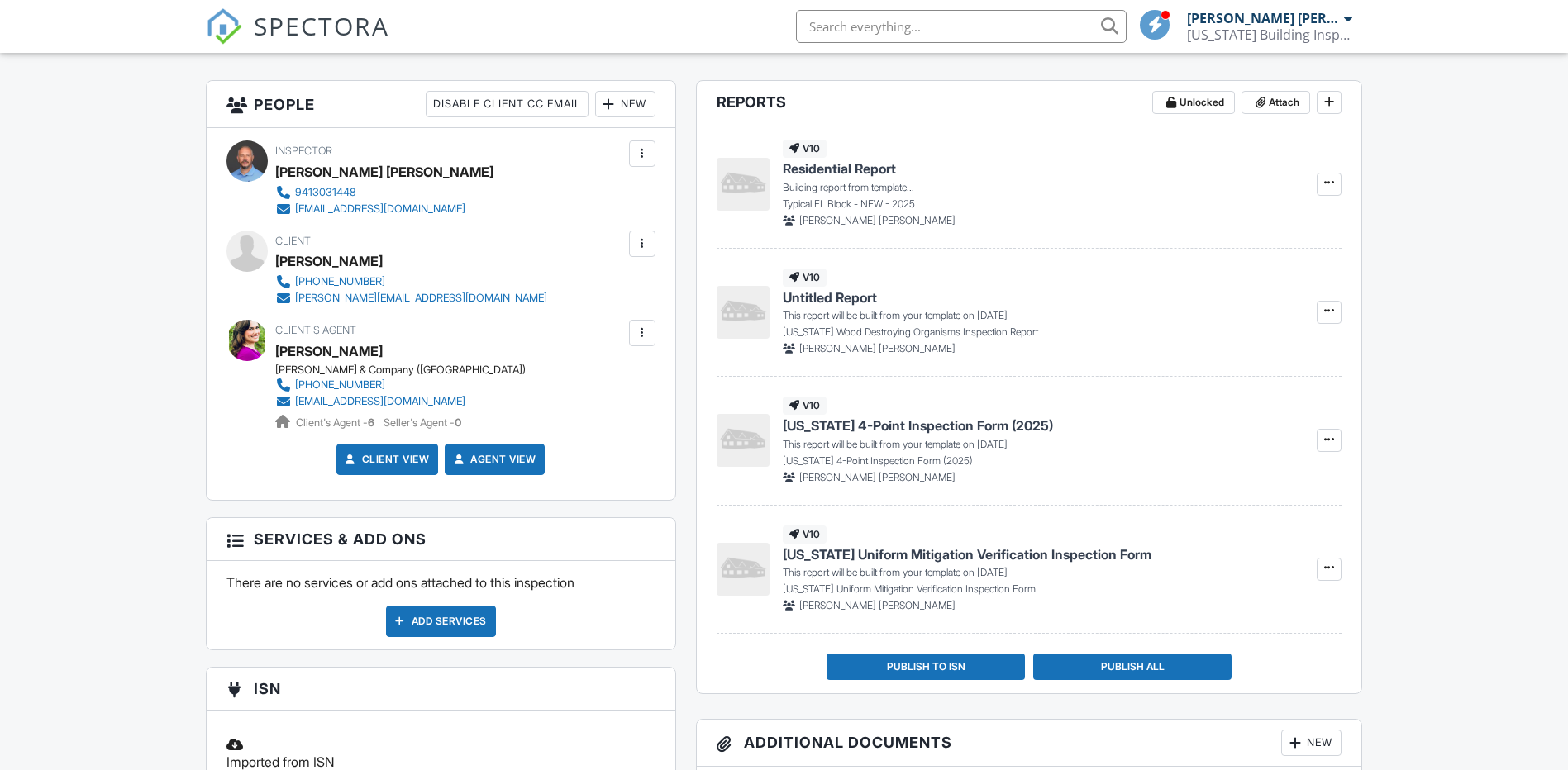
scroll to position [369, 0]
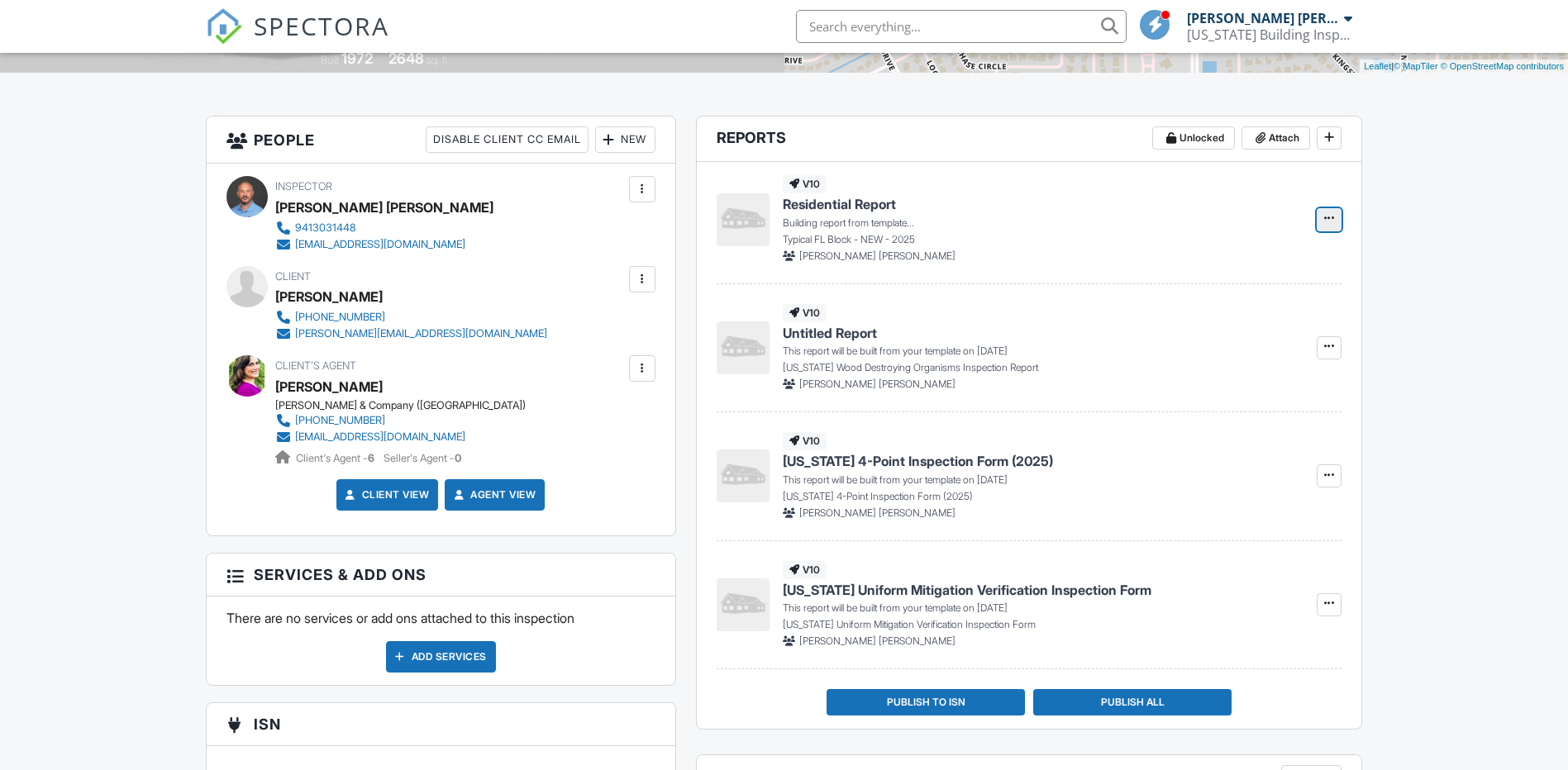
click at [1324, 218] on icon at bounding box center [1329, 218] width 10 height 12
click at [990, 227] on p "Building report from template..." at bounding box center [1040, 223] width 515 height 14
click at [1276, 223] on span "Edit" at bounding box center [1277, 220] width 17 height 16
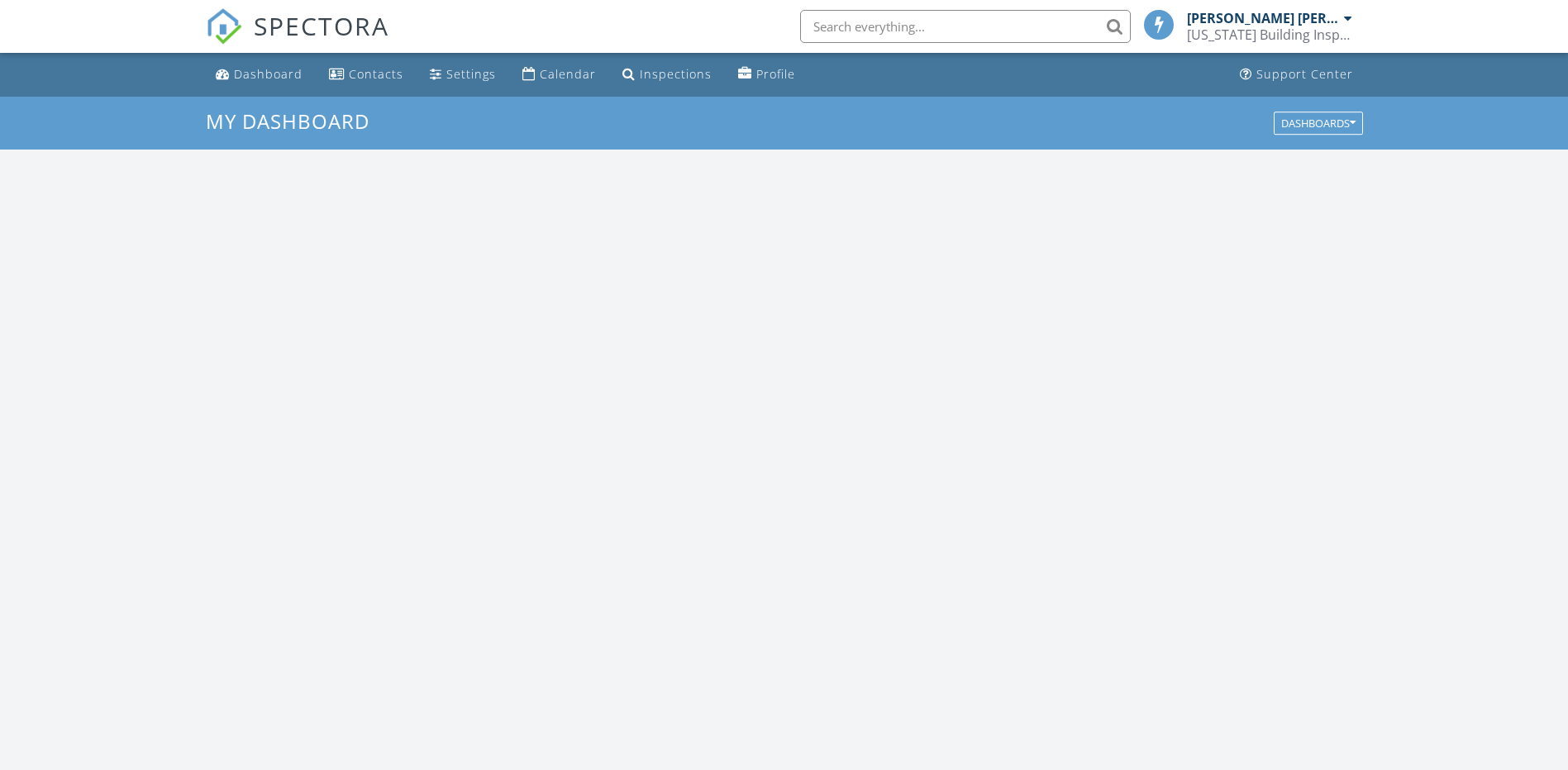
scroll to position [1530, 1593]
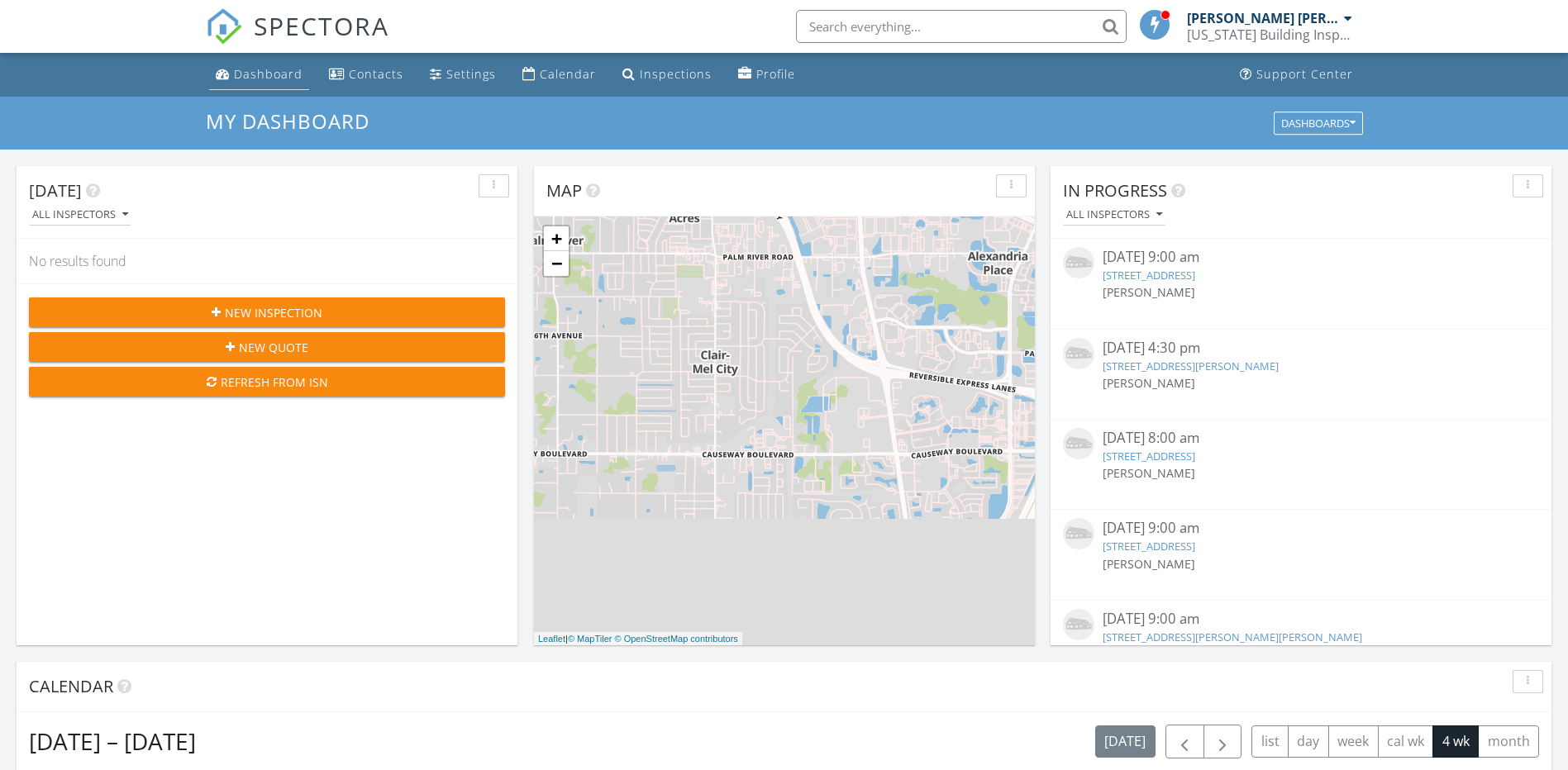
click at [283, 79] on div "Dashboard" at bounding box center [268, 73] width 69 height 15
